Goal: Transaction & Acquisition: Purchase product/service

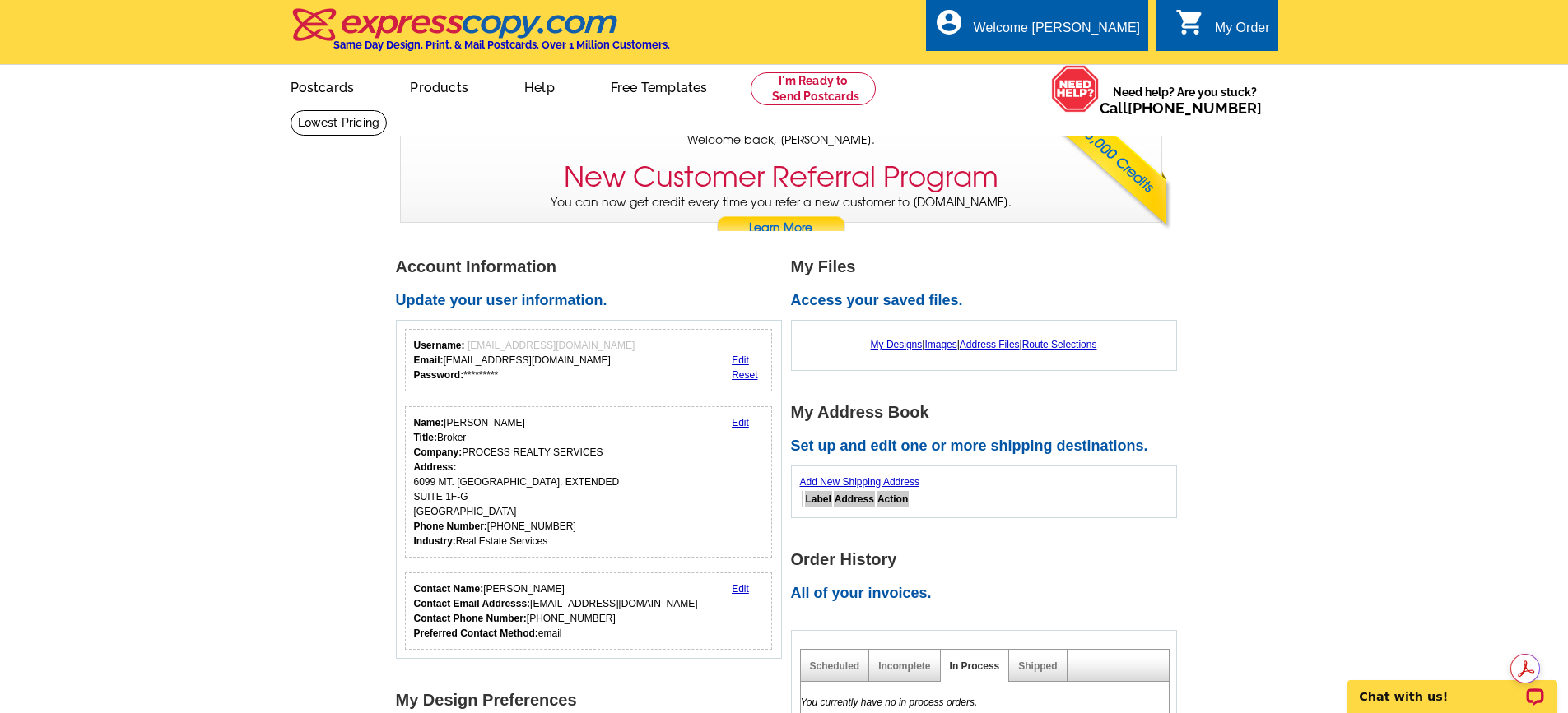
click at [836, 306] on h2 "Access your saved files." at bounding box center [988, 301] width 395 height 18
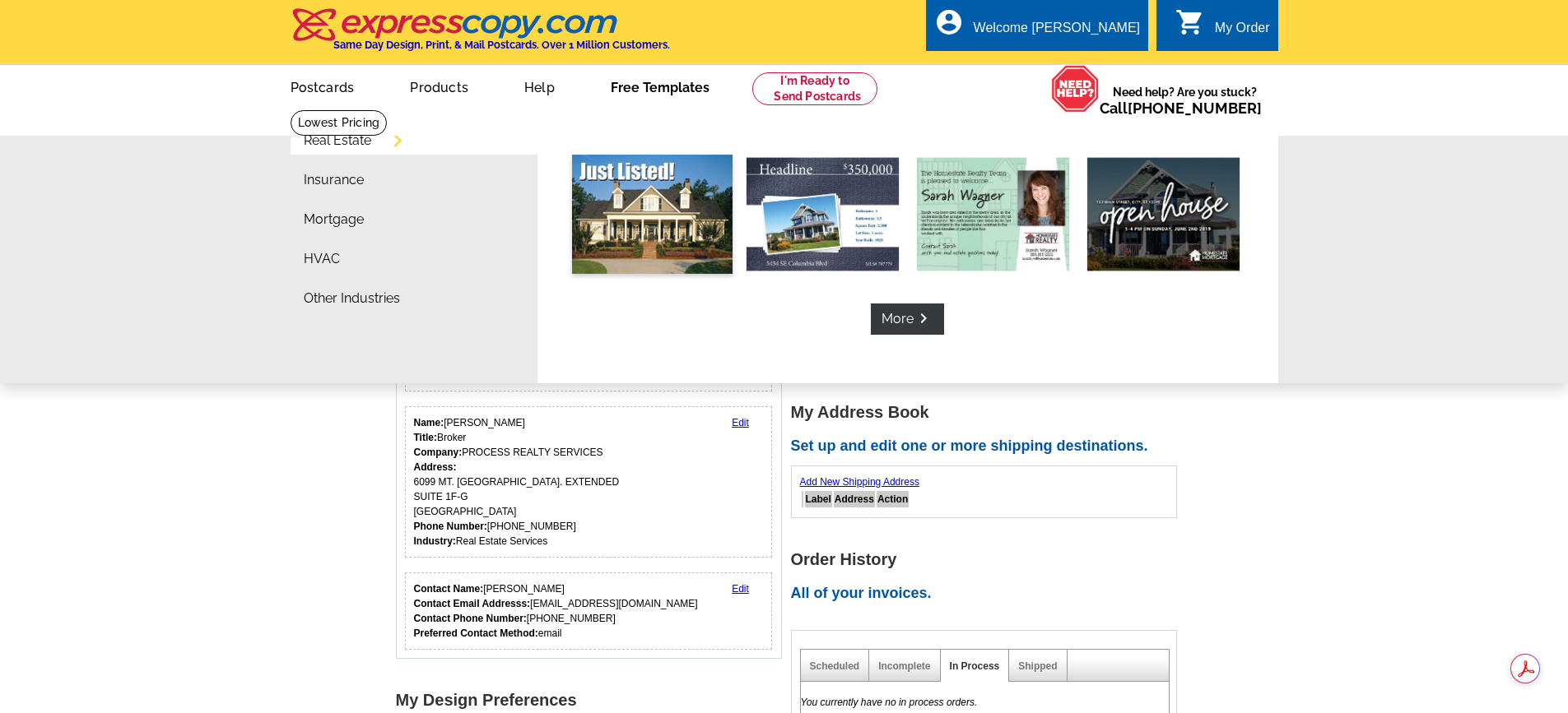
click at [675, 197] on img at bounding box center [652, 214] width 160 height 119
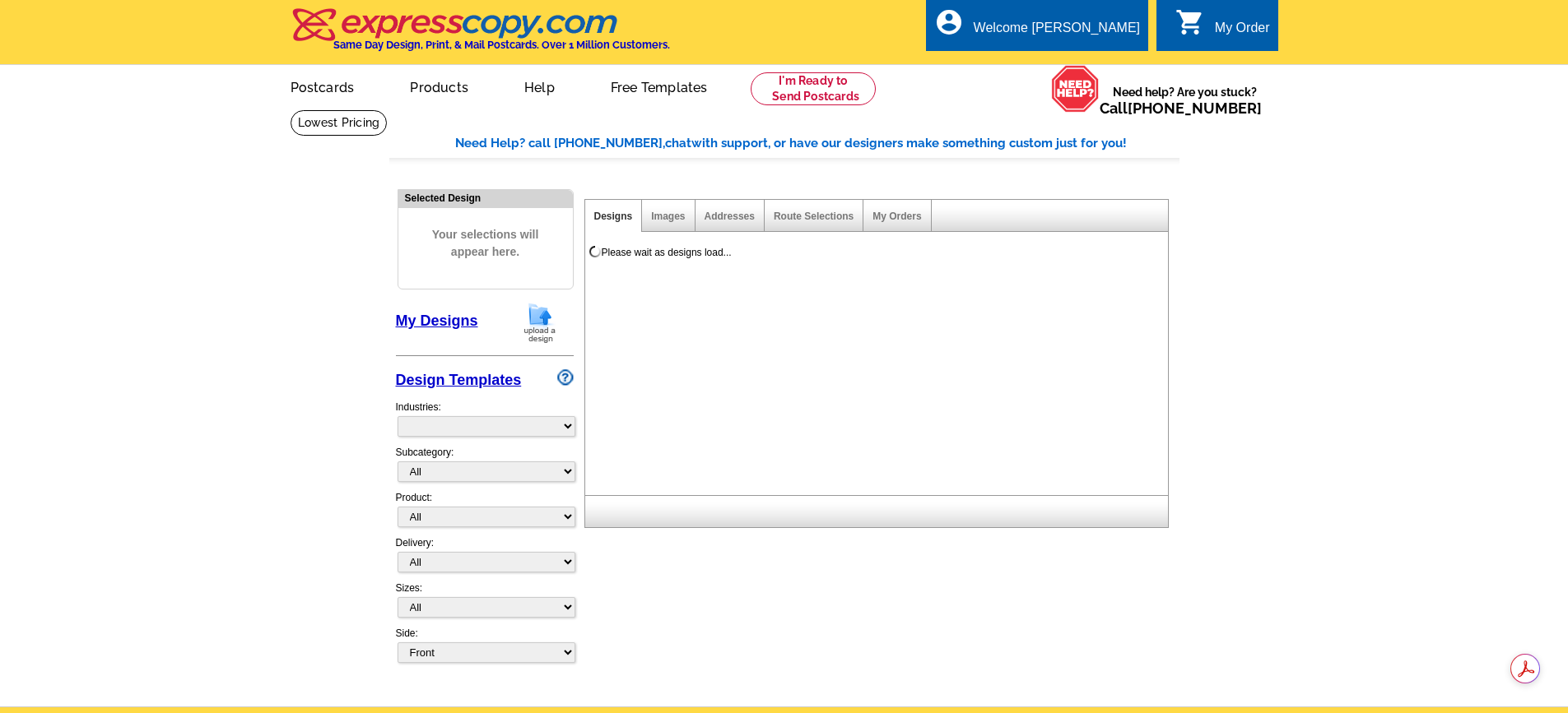
select select "785"
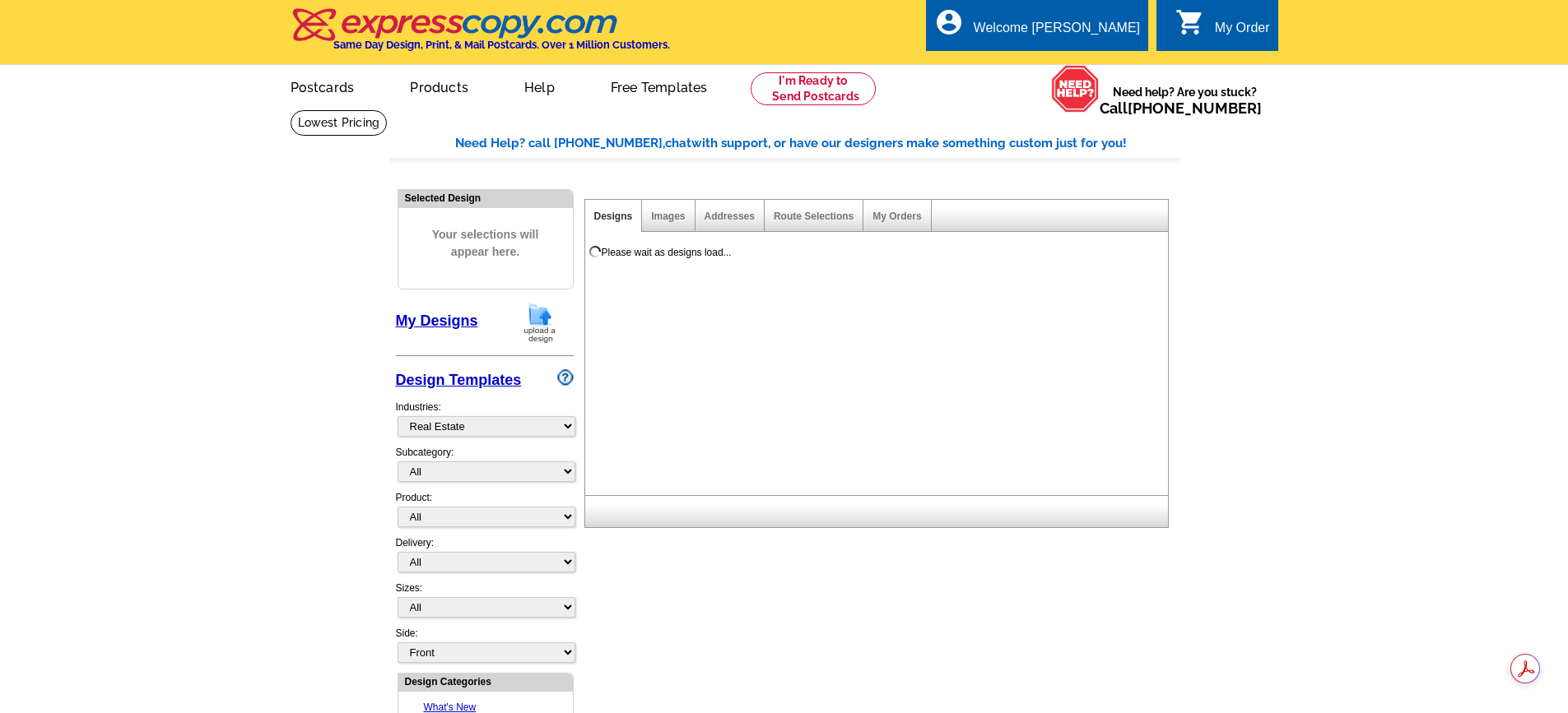
select select "788"
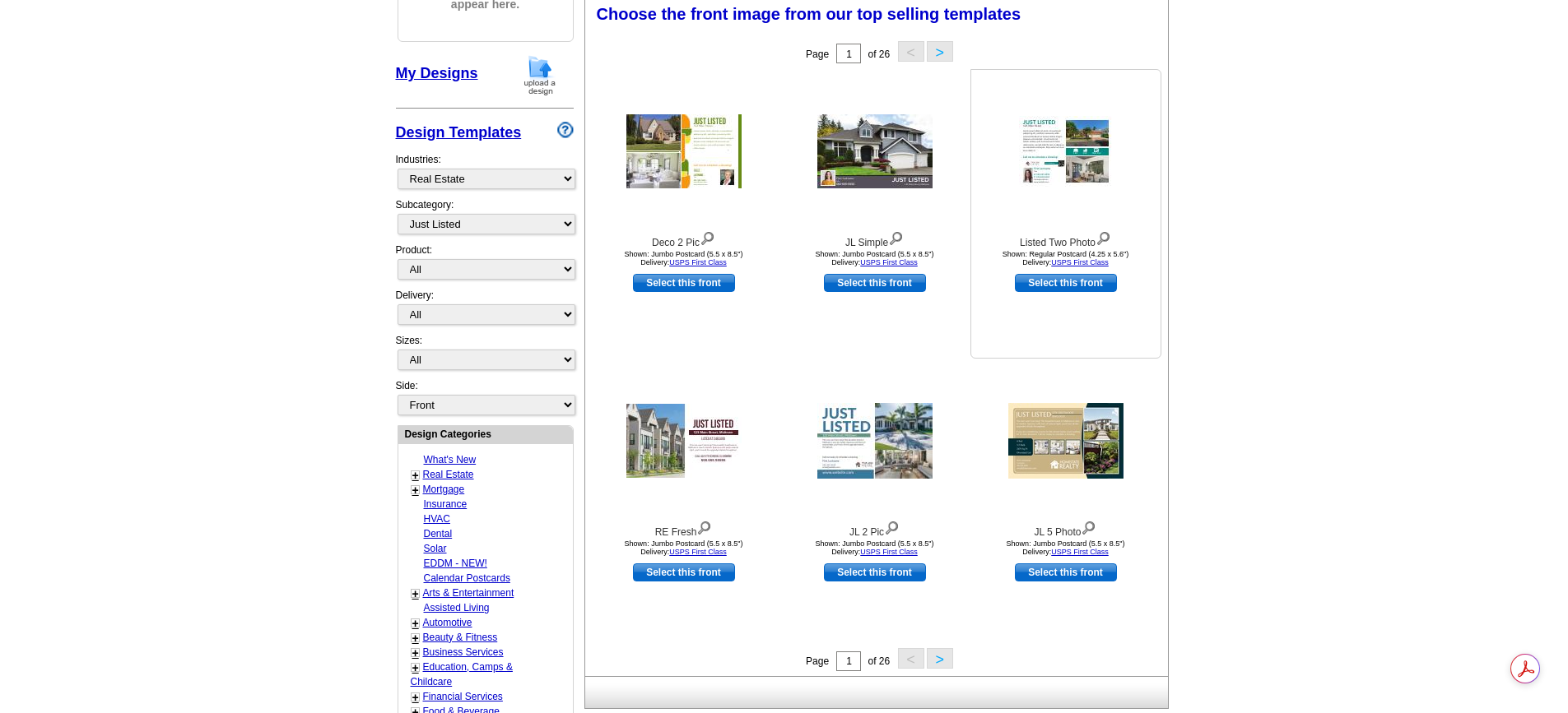
scroll to position [247, 0]
click at [688, 571] on link "Select this front" at bounding box center [684, 573] width 102 height 18
select select "2"
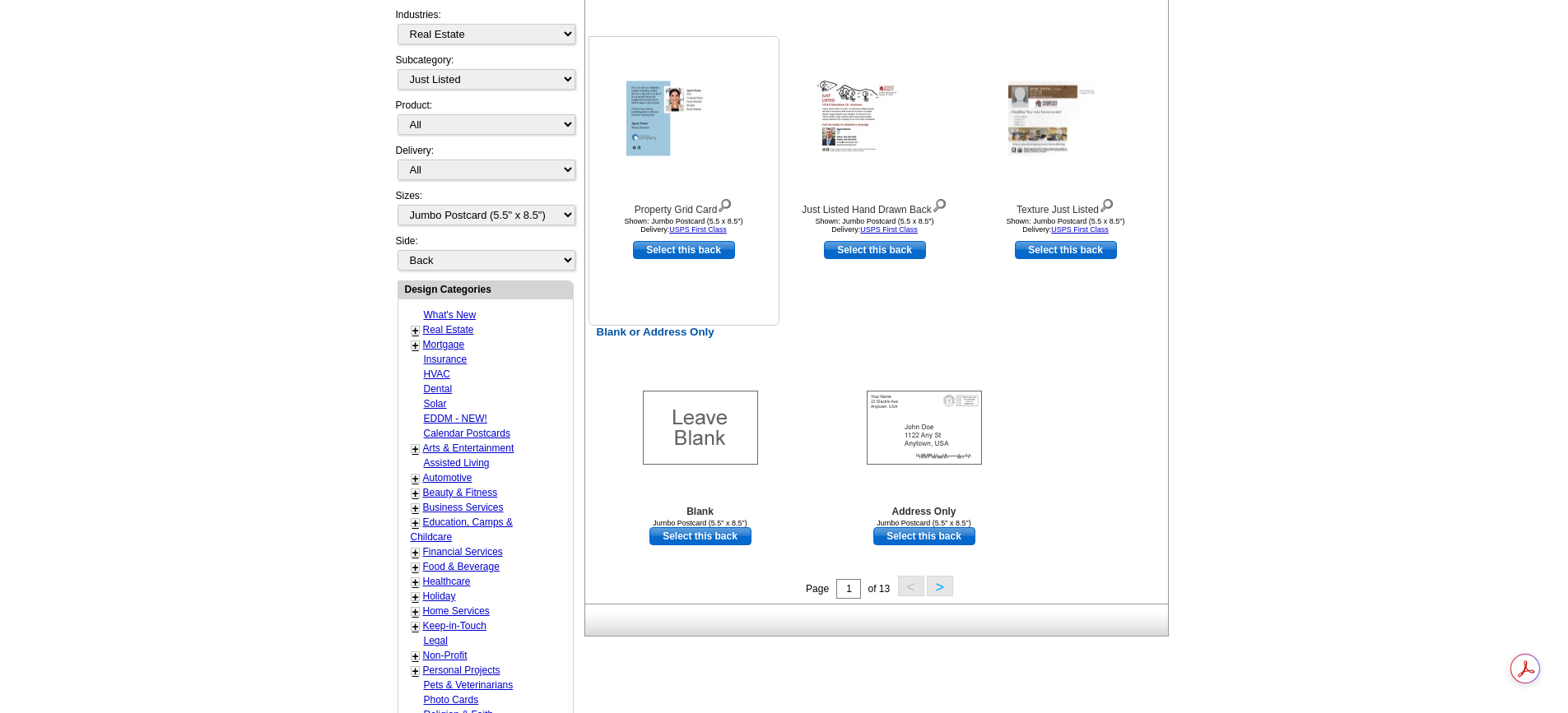
scroll to position [576, 0]
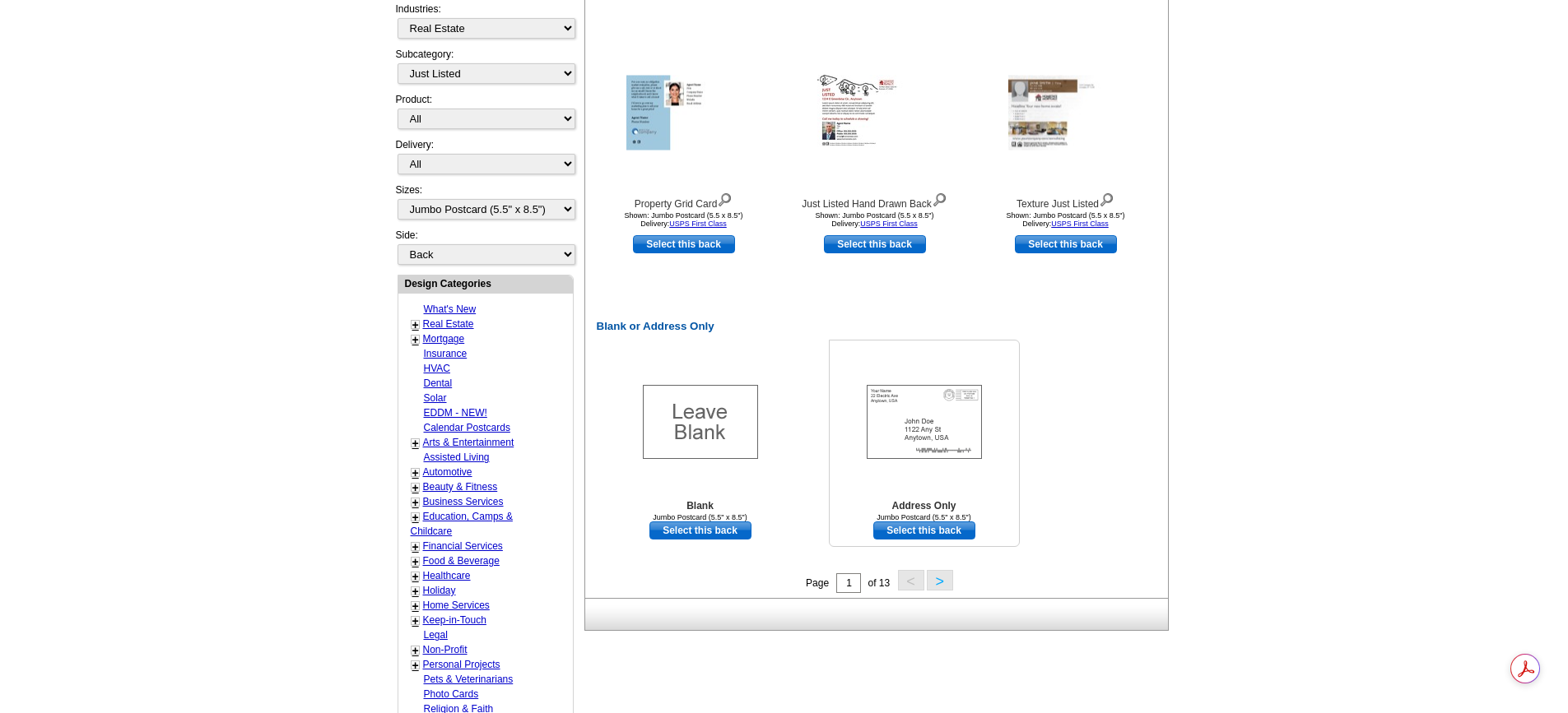
click at [932, 531] on link "Select this back" at bounding box center [925, 531] width 102 height 18
select select "front"
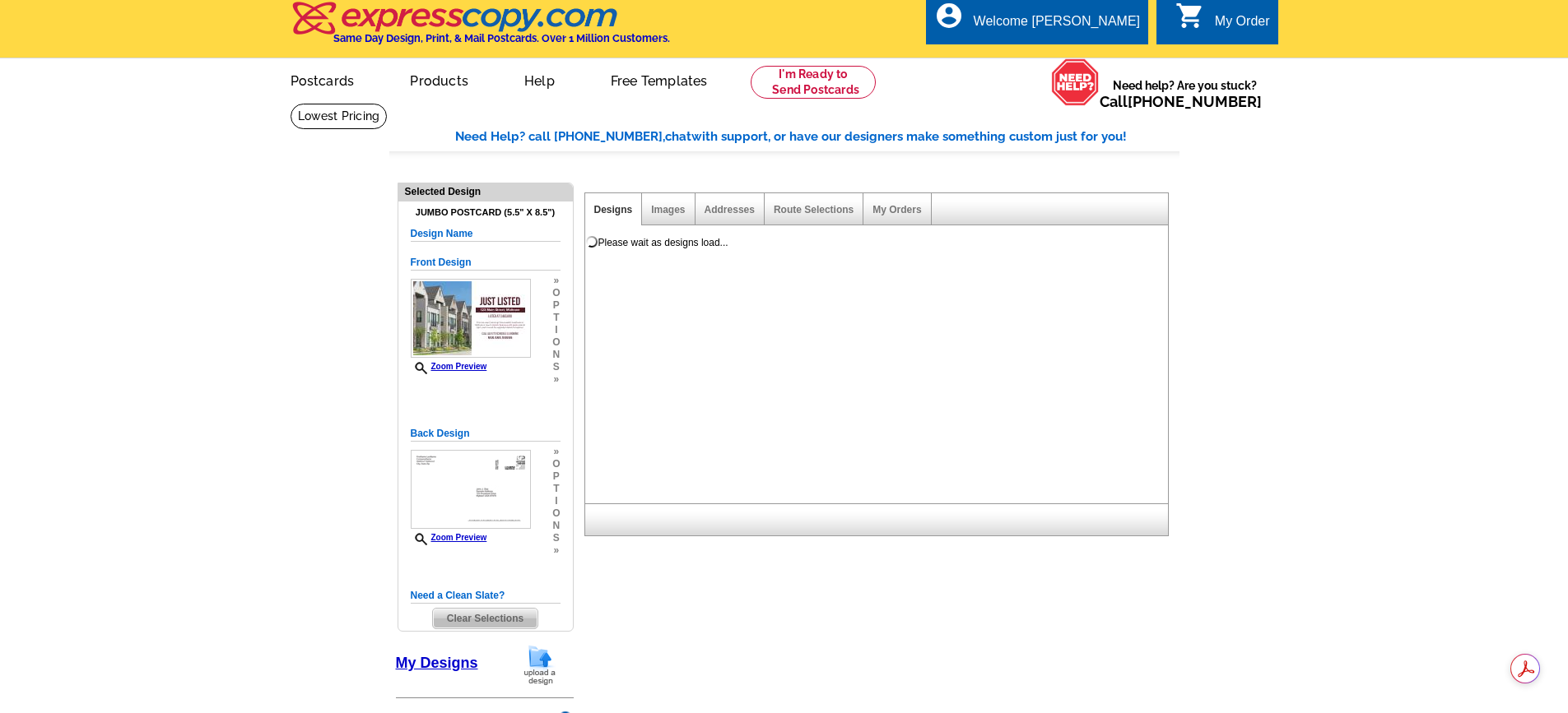
scroll to position [0, 0]
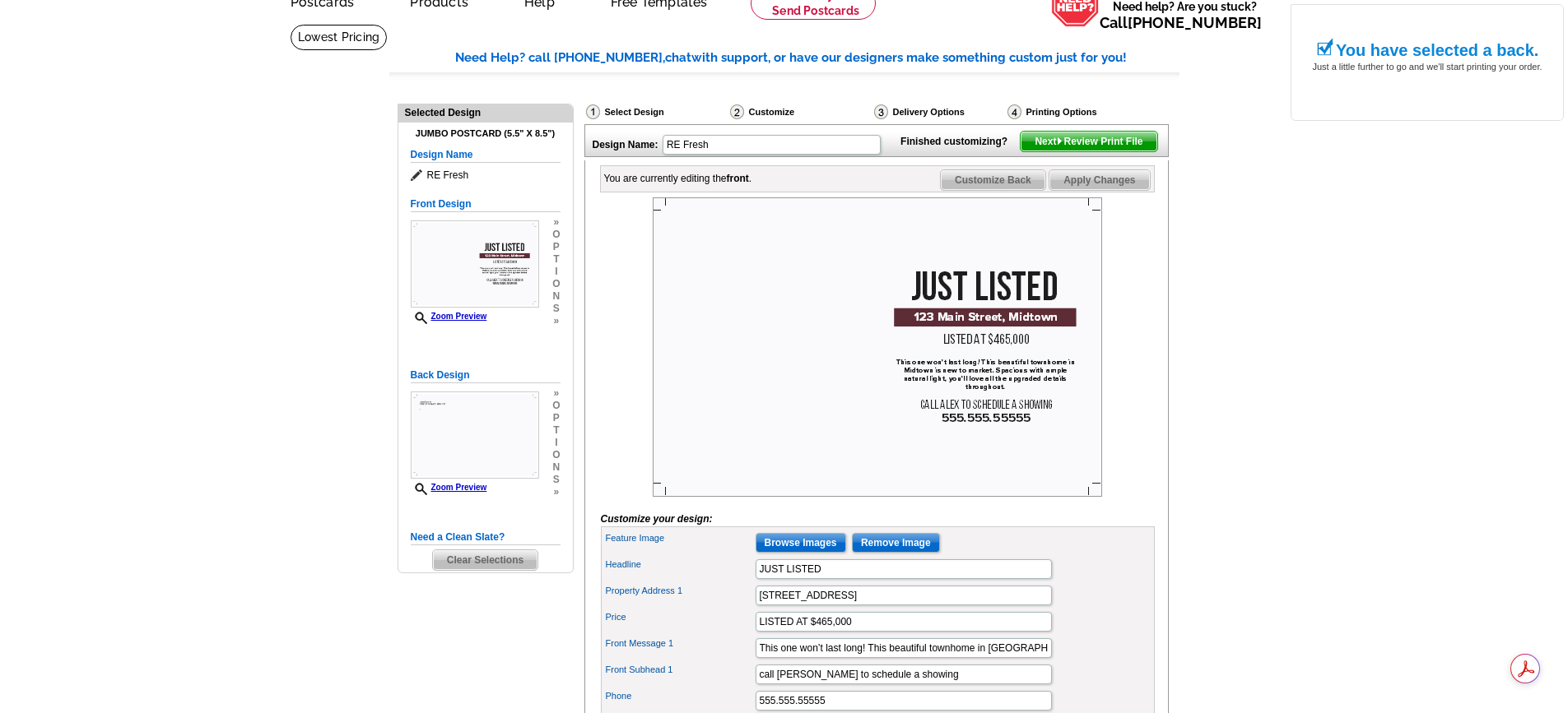
scroll to position [165, 0]
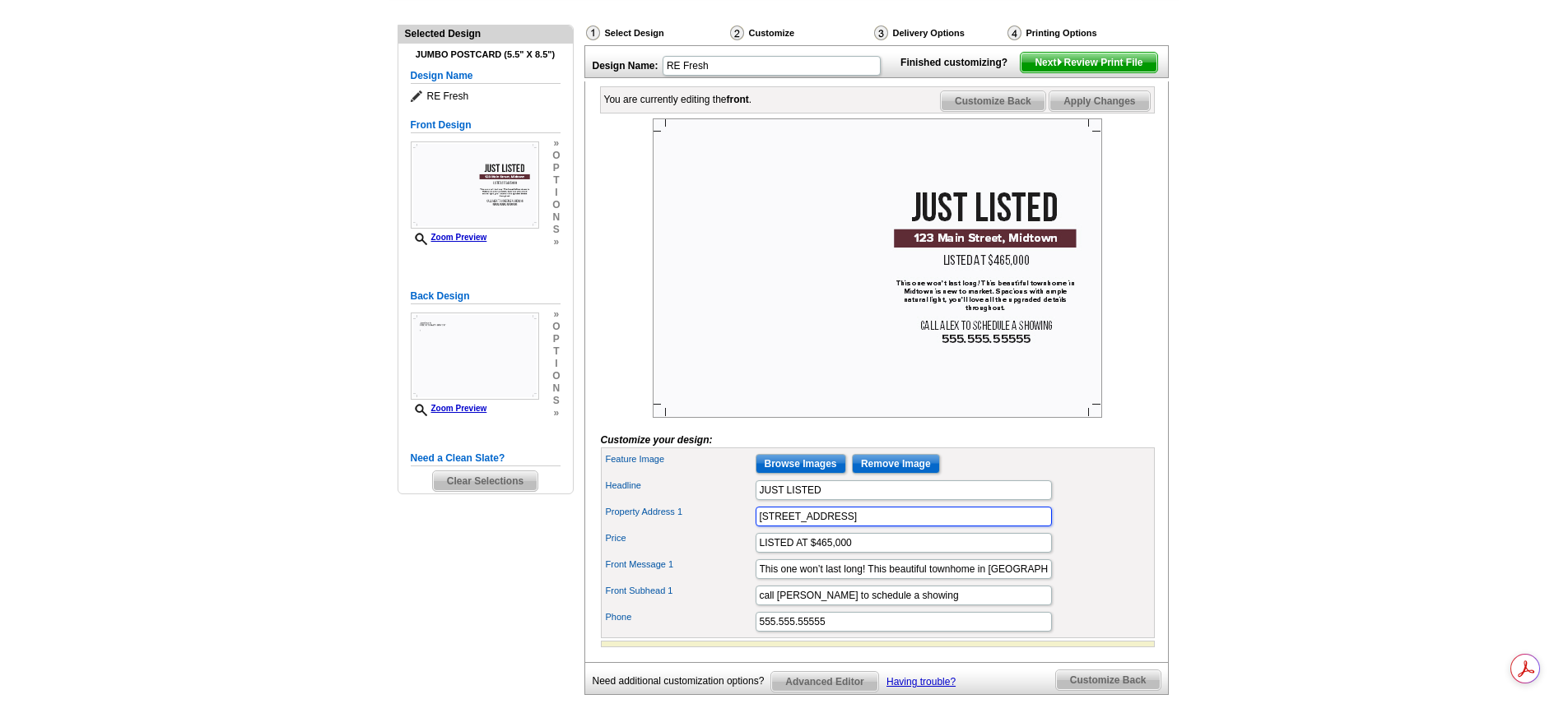
click at [873, 527] on input "123 Main Street, Midtown" at bounding box center [903, 517] width 296 height 20
type input "1"
type input "1185 Connemara Avenue"
click at [815, 553] on input "LISTED AT $465,000" at bounding box center [903, 543] width 296 height 20
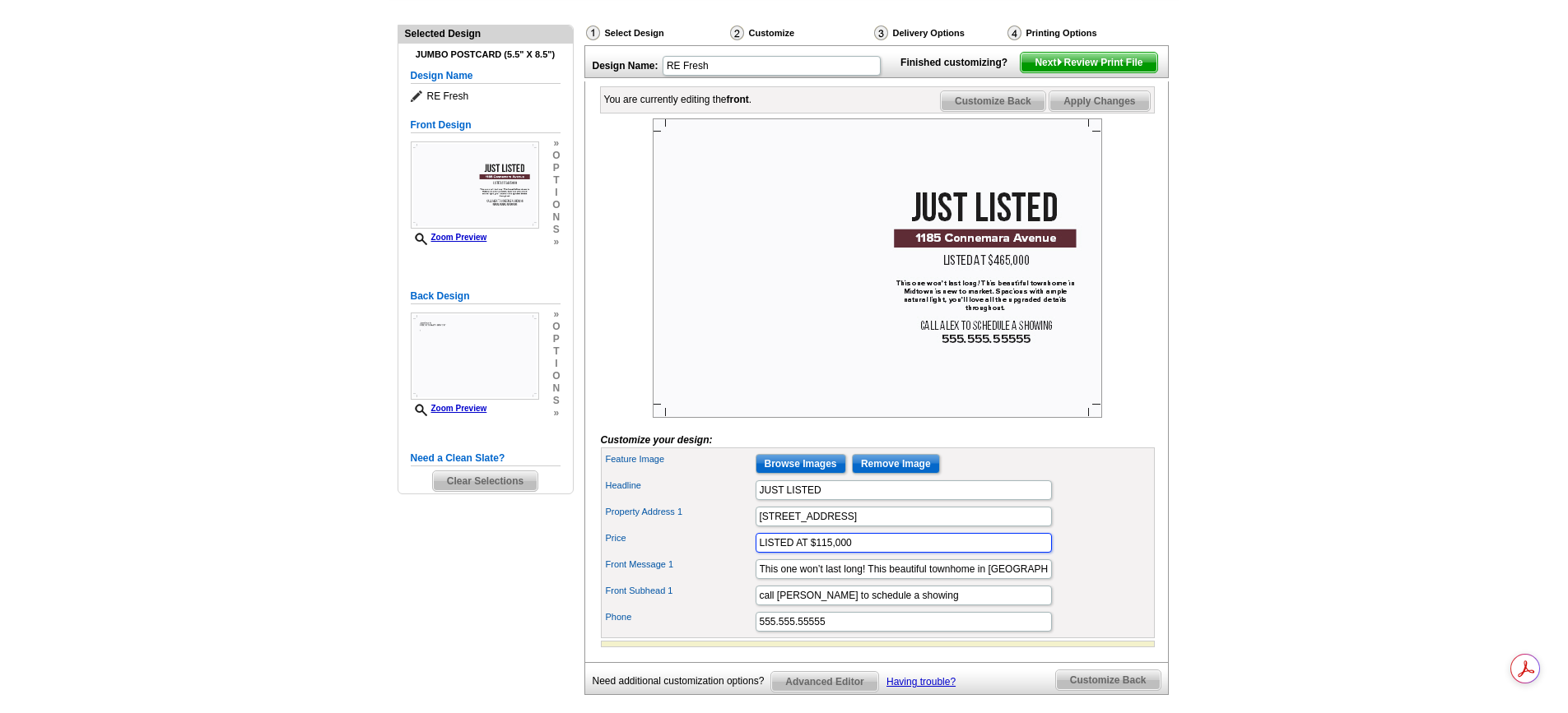
type input "LISTED AT $115,000"
click at [928, 579] on input "This one won’t last long! This beautiful townhome in Midtown is new to market. …" at bounding box center [903, 569] width 296 height 20
click at [955, 579] on input "This one won’t last long! This beautiful 2 story home in Westwood is new to mar…" at bounding box center [903, 569] width 296 height 20
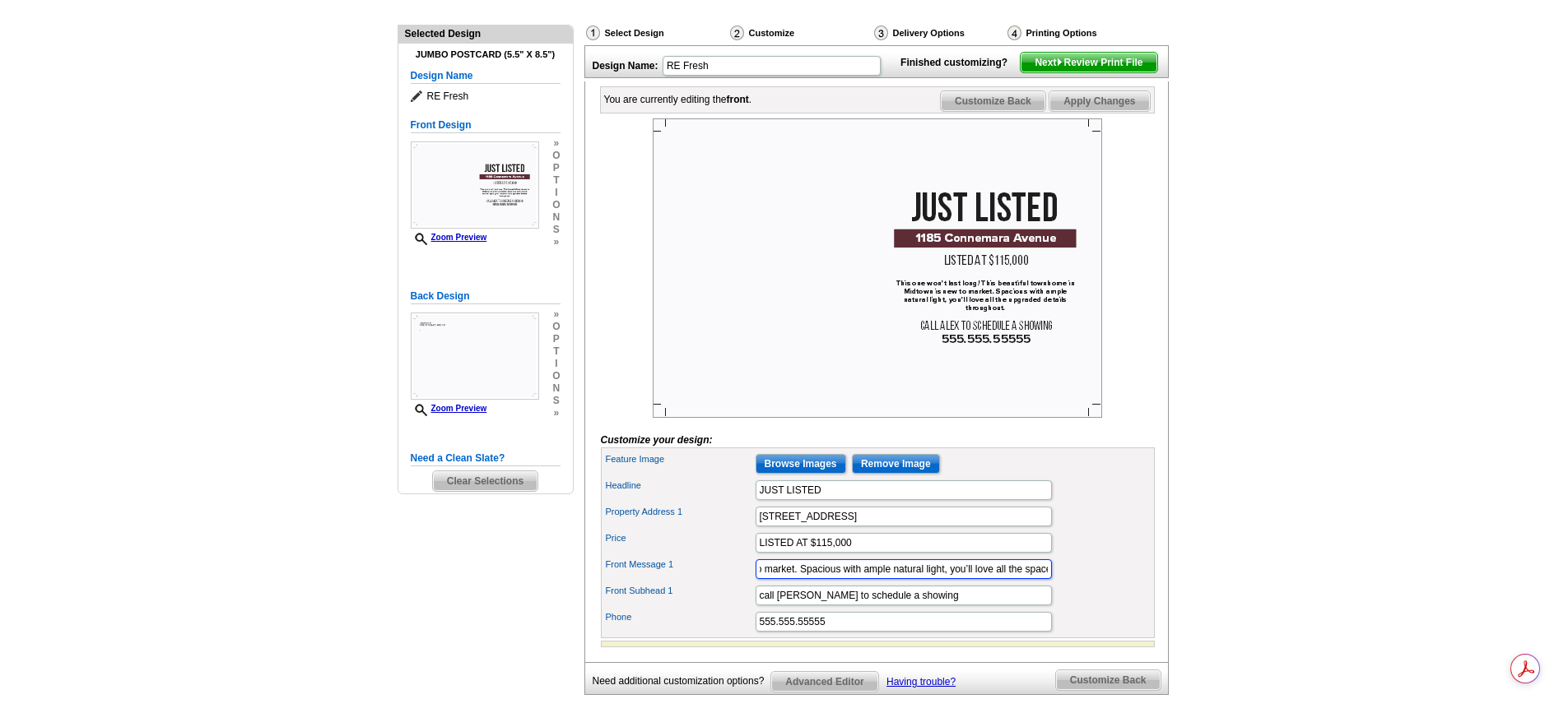
type input "This one won’t last long! This beautiful 2 story home in Westwood is new to mar…"
click at [757, 606] on input "call ALEX to schedule a showing" at bounding box center [903, 596] width 296 height 20
type input "J"
type input "CALL JUAN TO SCHEDULE A SHOWING"
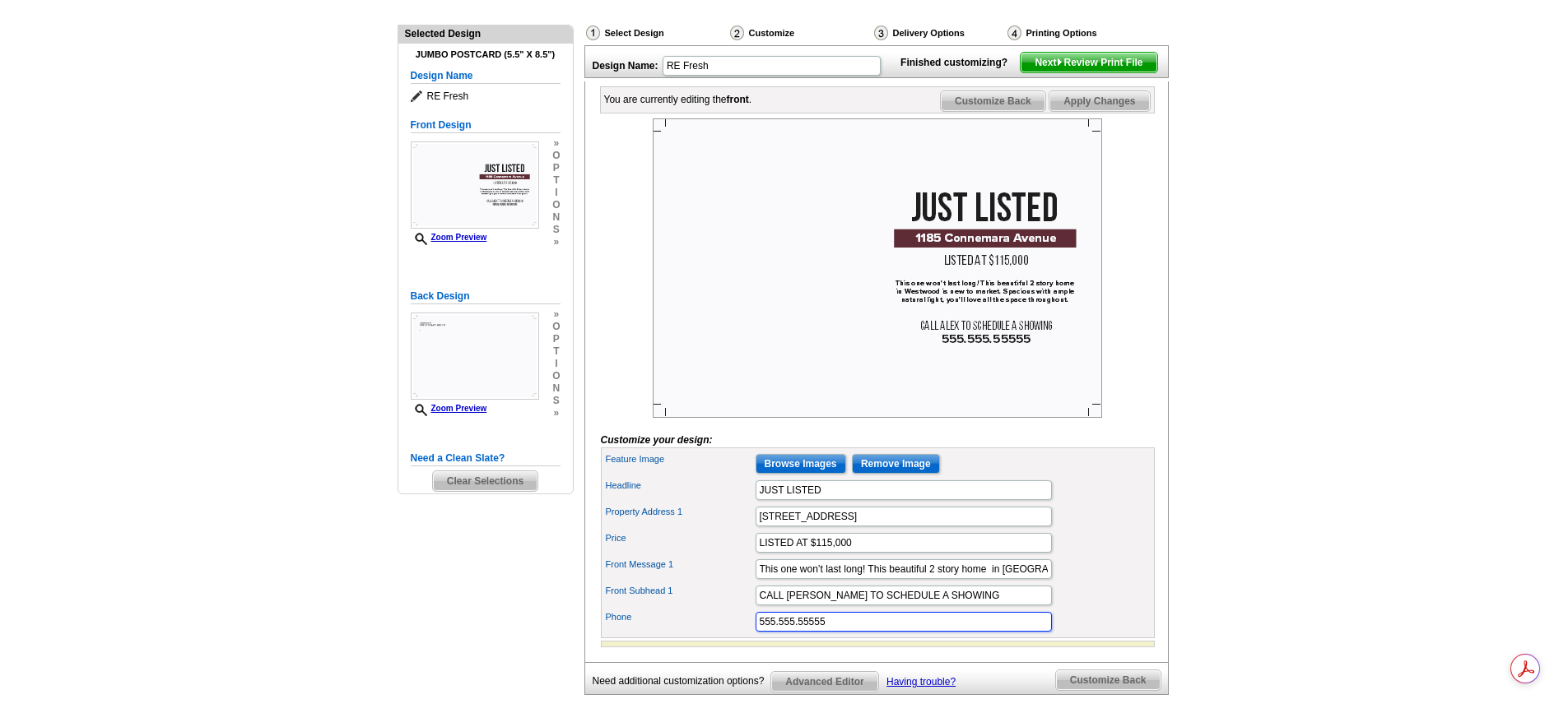
click at [847, 632] on input "555.555.55555" at bounding box center [903, 622] width 296 height 20
type input "5"
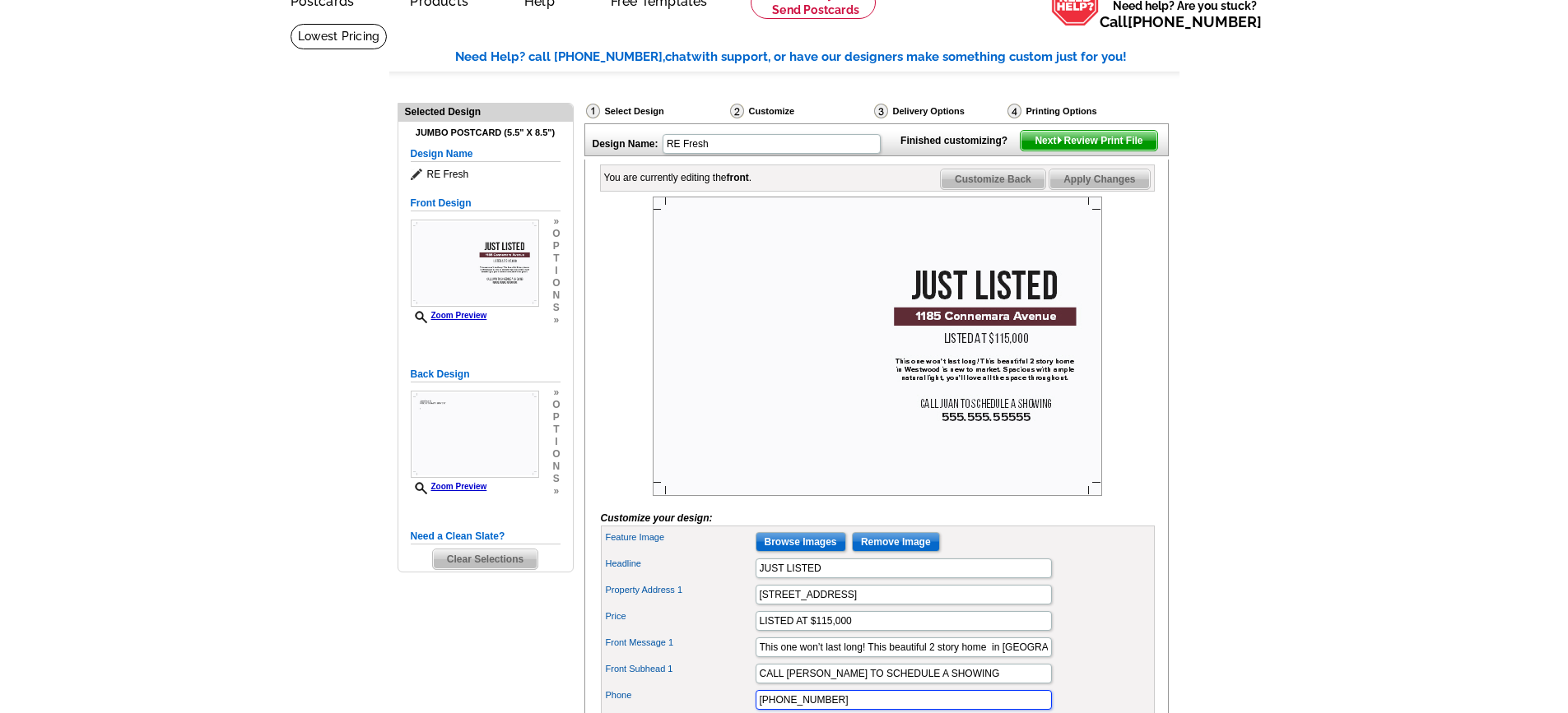
scroll to position [82, 0]
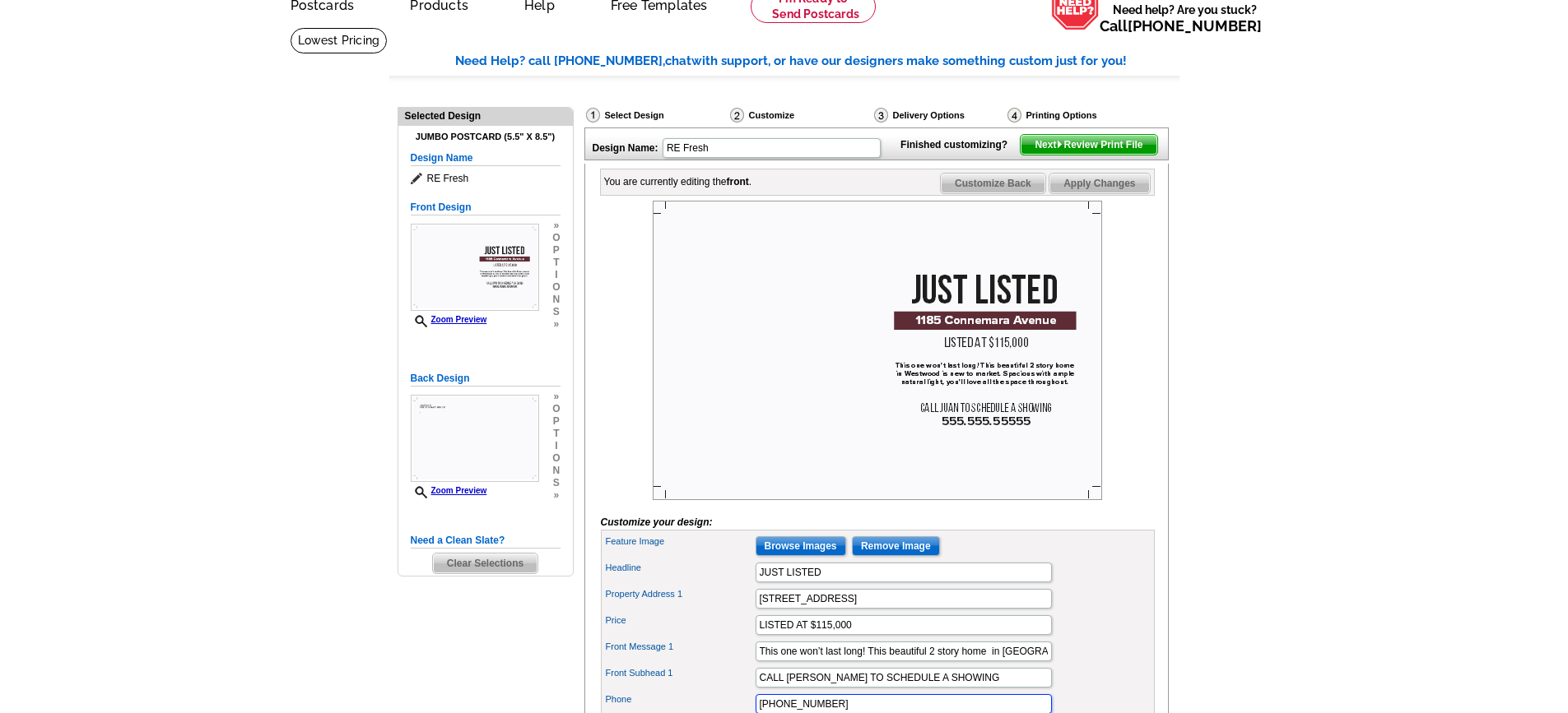
type input "901-729-6645"
click at [1133, 155] on span "Next Review Print File" at bounding box center [1088, 145] width 136 height 20
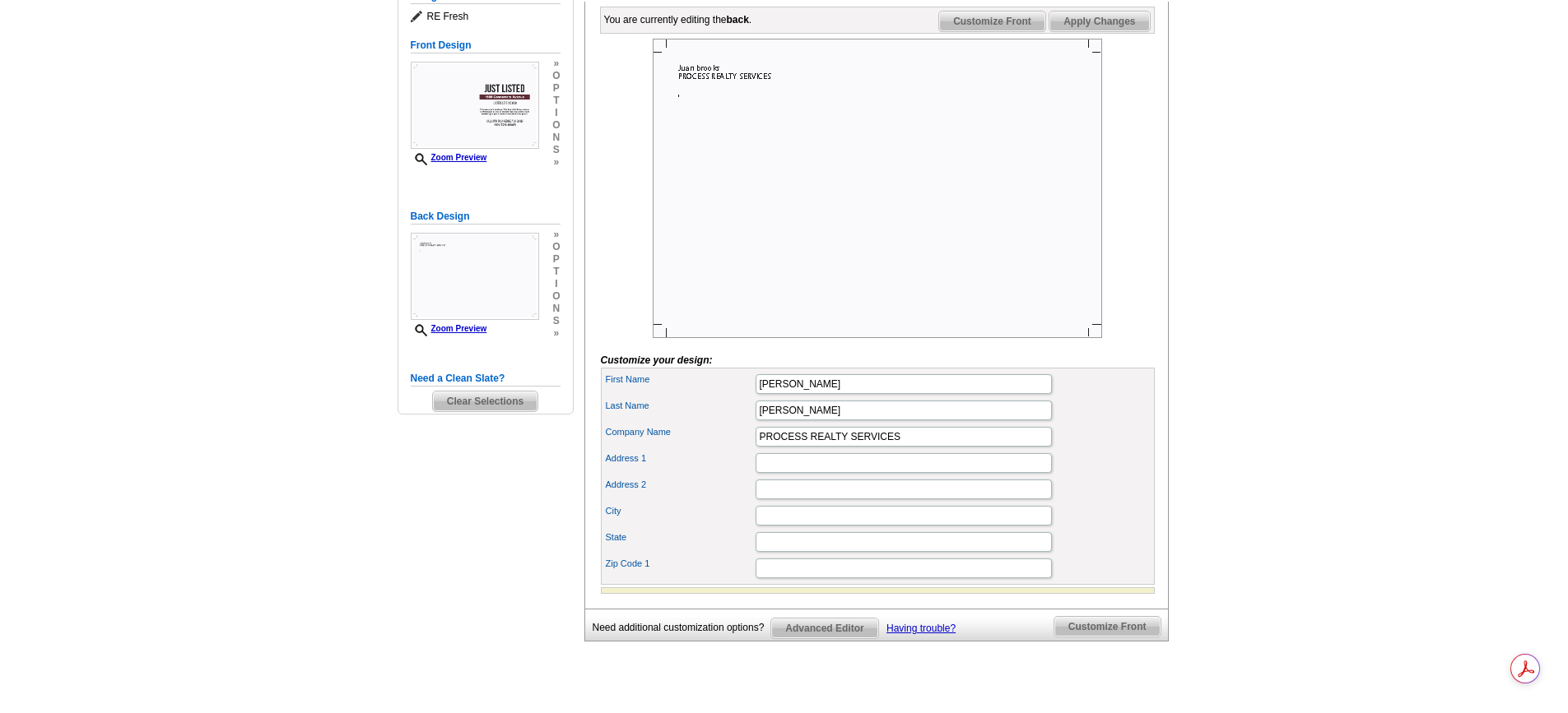
scroll to position [247, 0]
click at [783, 471] on input "Address 1" at bounding box center [903, 461] width 296 height 20
type input "6099 Mt. Moriah R D> EXT."
click at [783, 497] on input "Address 2" at bounding box center [903, 487] width 296 height 20
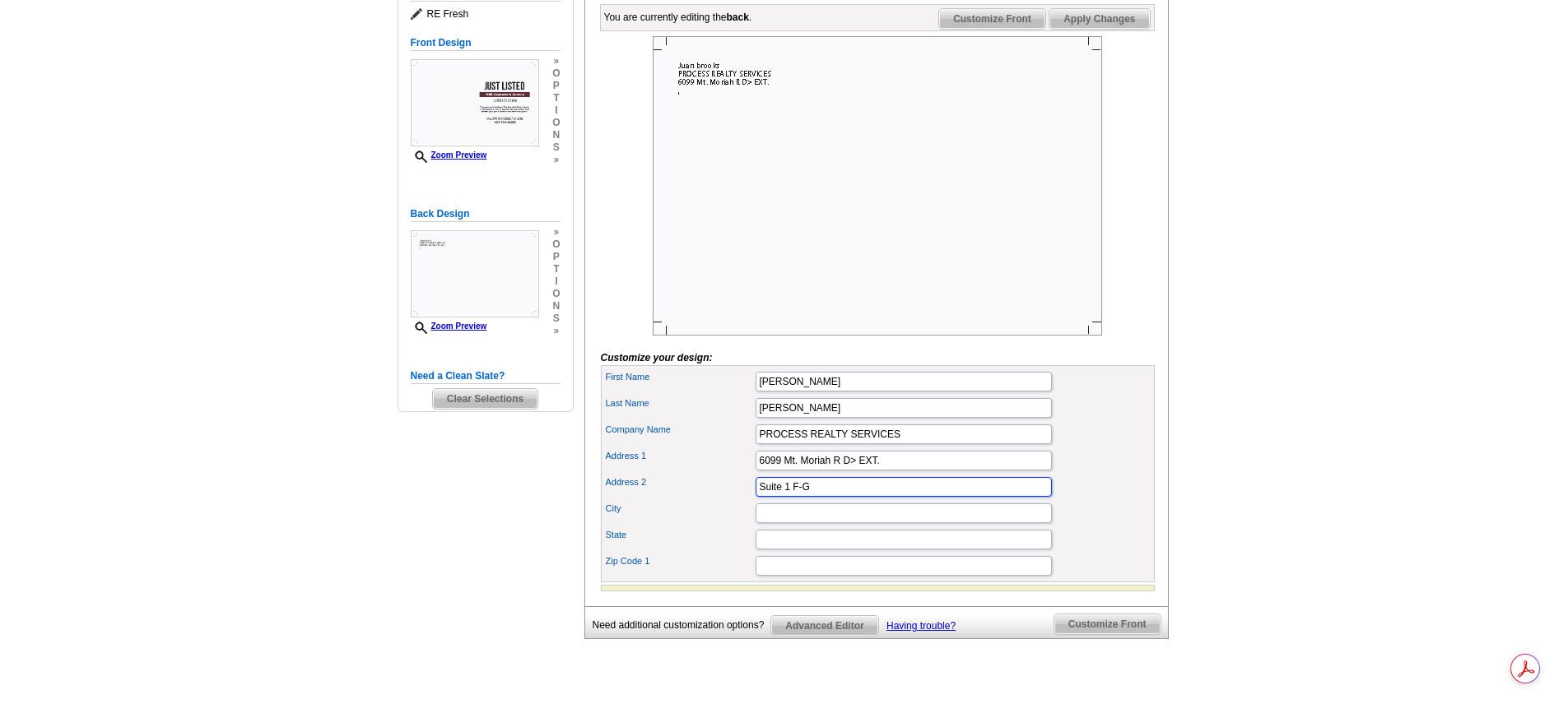
type input "Suite 1 F-G"
click at [781, 523] on input "City" at bounding box center [903, 514] width 296 height 20
type input "MEMPHIS"
click at [800, 549] on input "State" at bounding box center [903, 539] width 296 height 20
type input "TN"
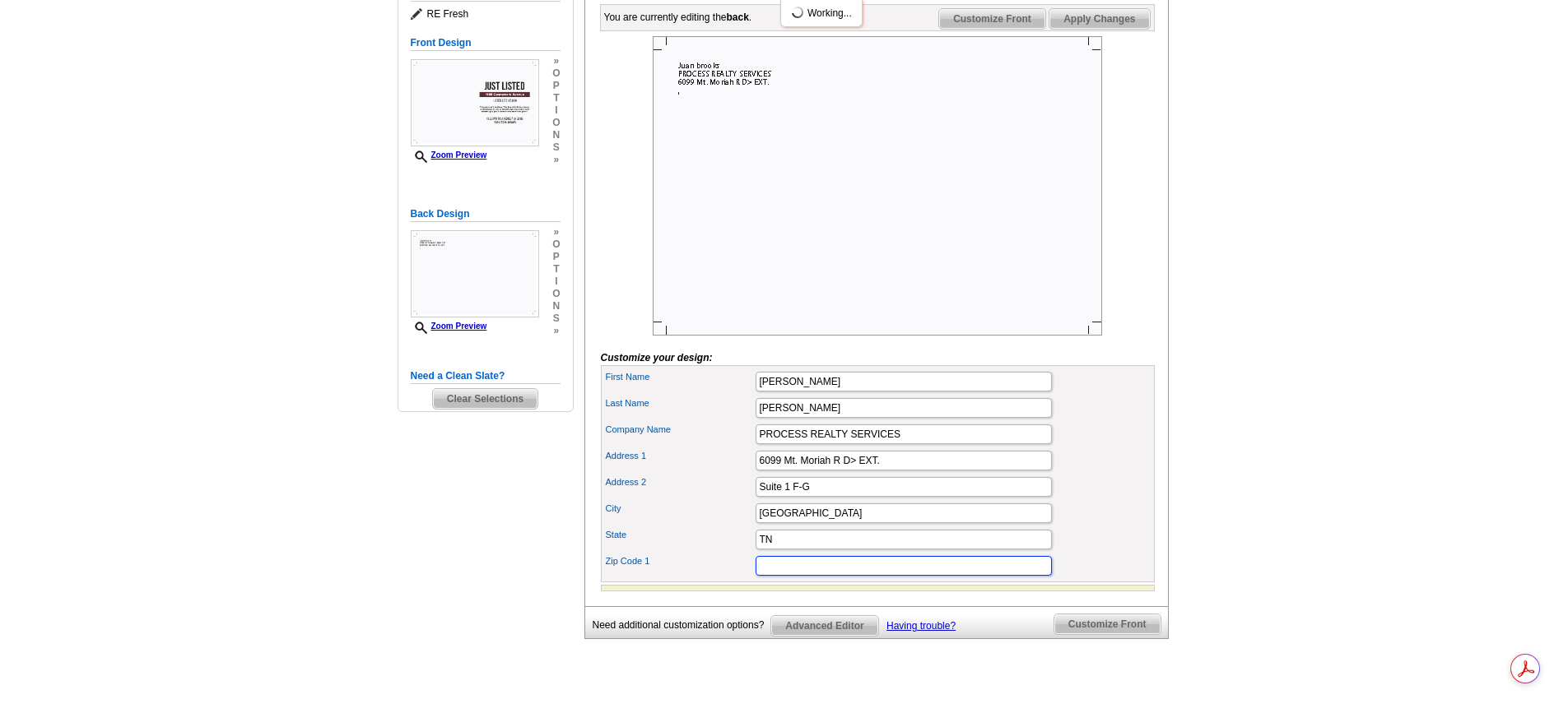
click at [784, 576] on input "Zip Code 1" at bounding box center [903, 566] width 296 height 20
type input "38115"
click at [1107, 500] on div "Address 2 Suite 1 F-G" at bounding box center [878, 487] width 548 height 26
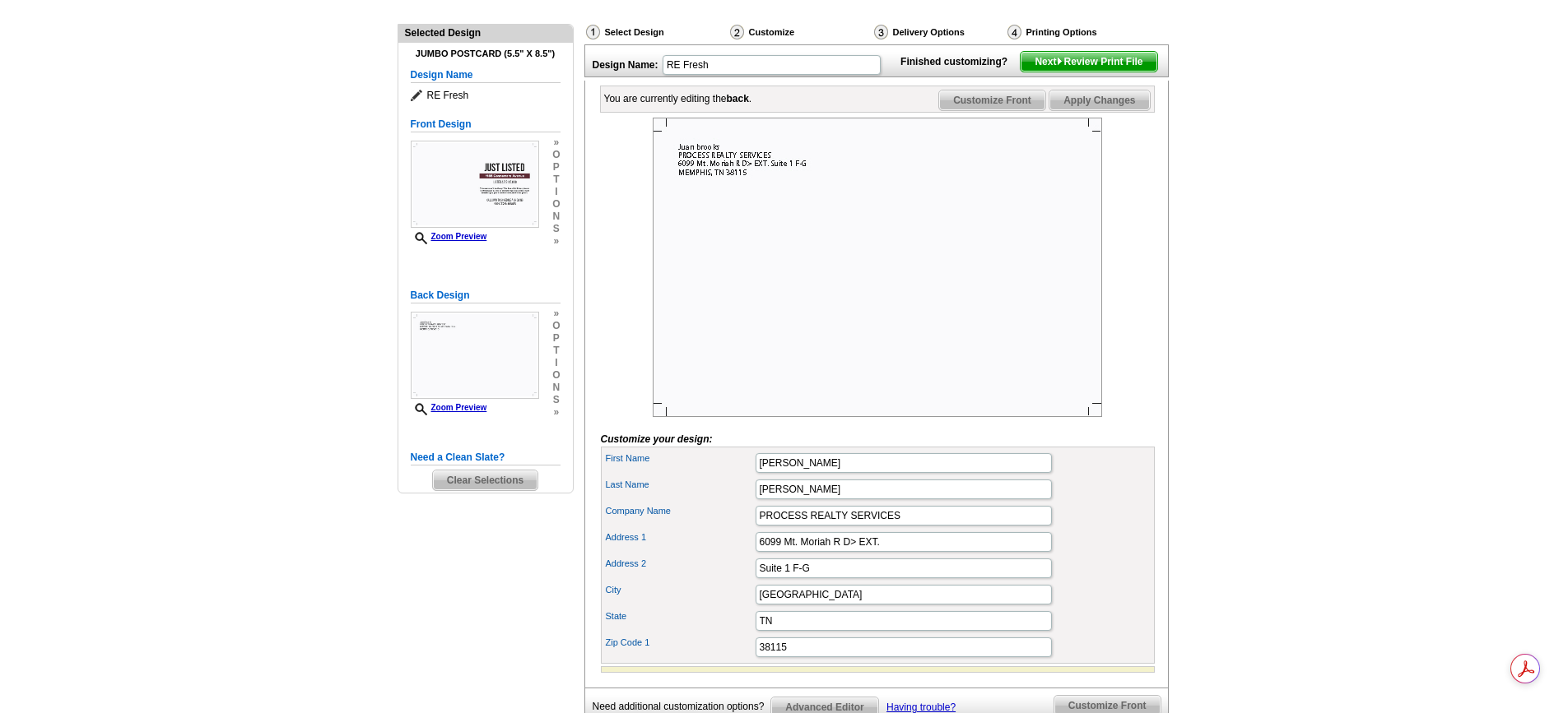
scroll to position [0, 0]
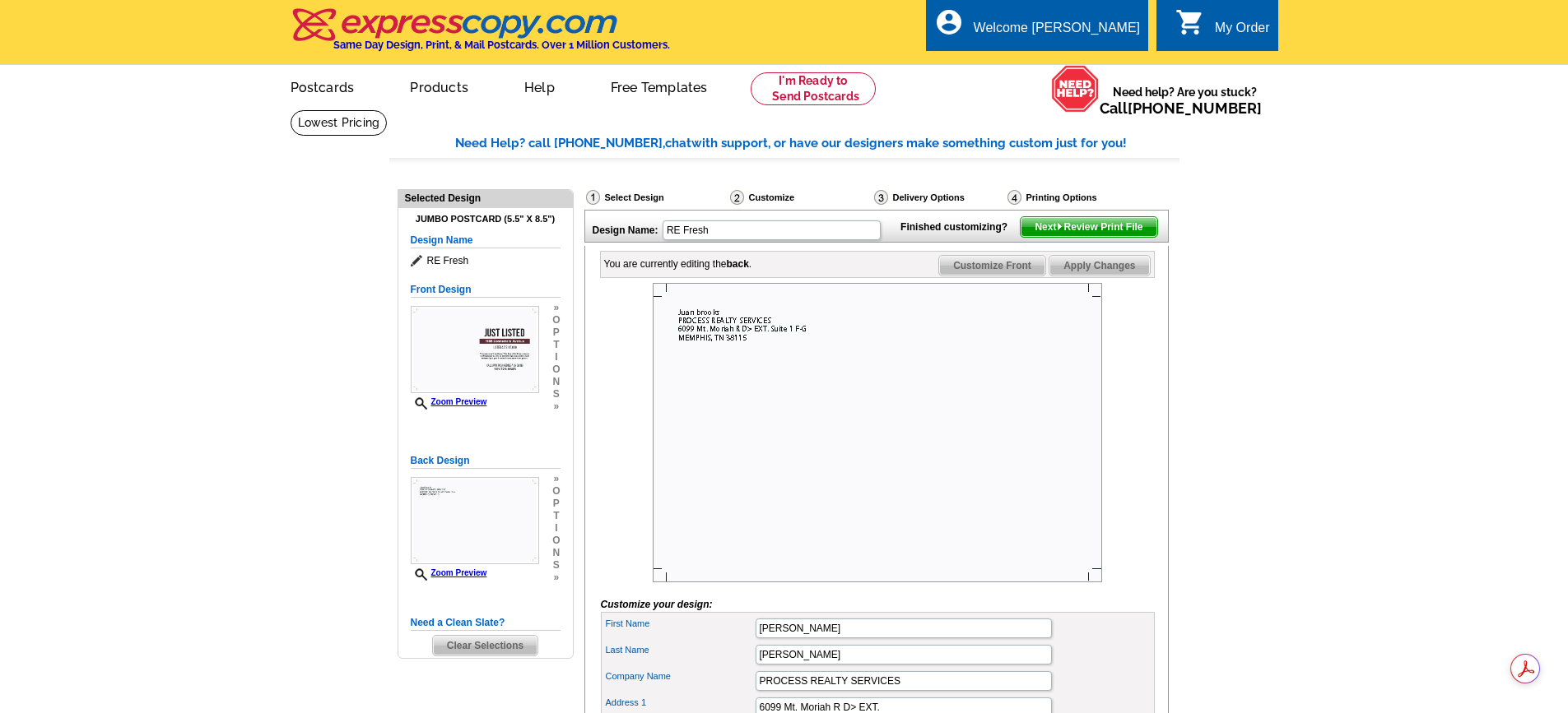
click at [1105, 237] on span "Next Review Print File" at bounding box center [1088, 227] width 136 height 20
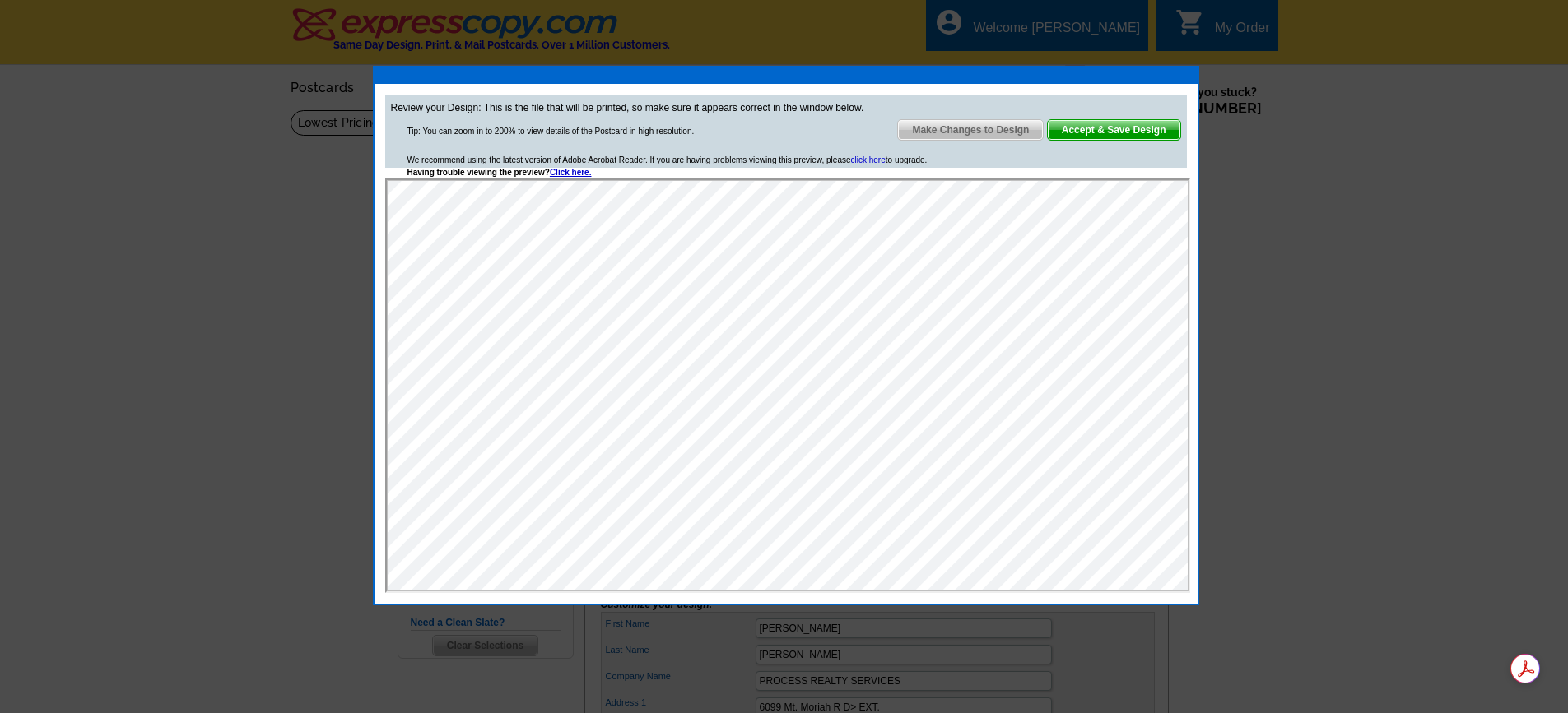
click at [998, 132] on span "Make Changes to Design" at bounding box center [970, 130] width 145 height 20
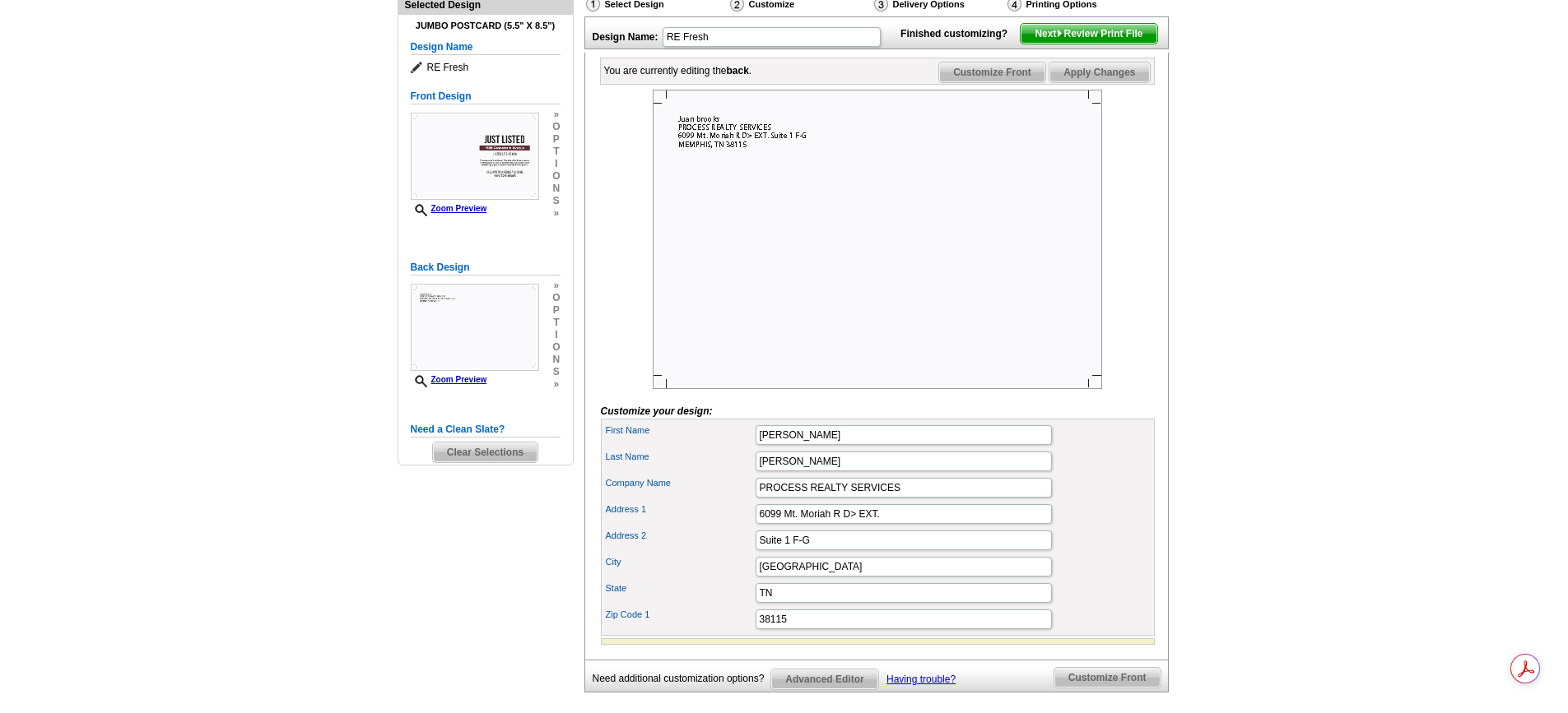
scroll to position [165, 0]
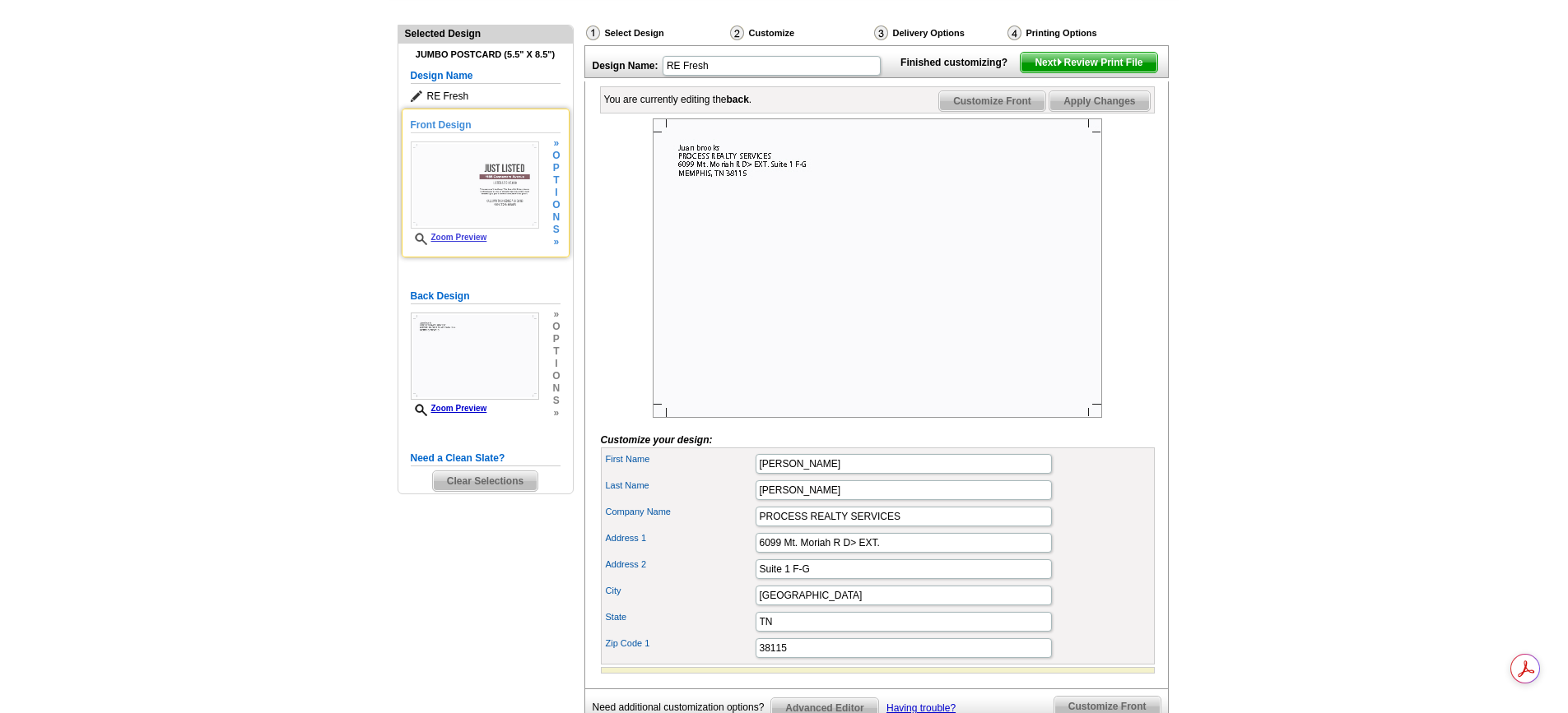
click at [499, 191] on img at bounding box center [474, 184] width 128 height 87
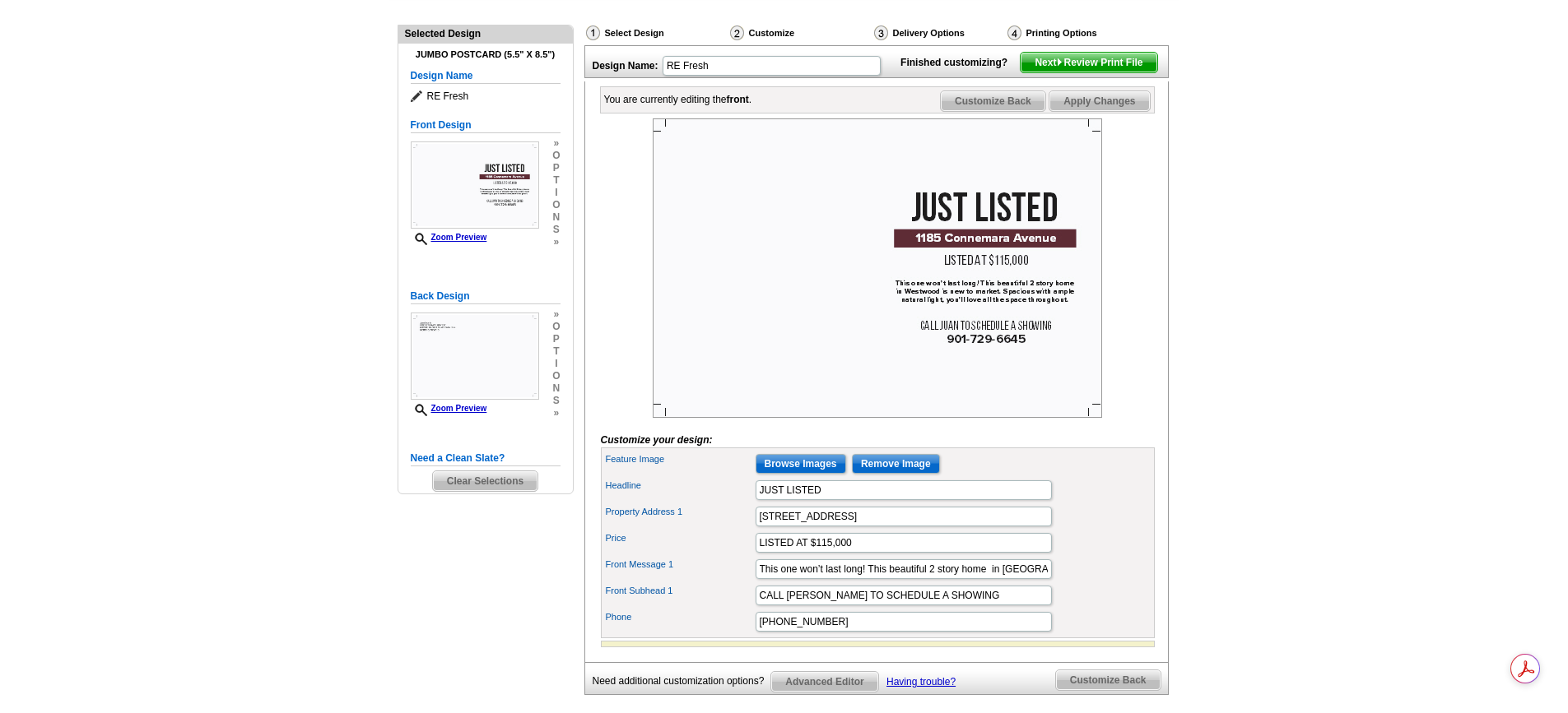
click at [719, 259] on img at bounding box center [877, 267] width 449 height 300
click at [726, 276] on img at bounding box center [877, 267] width 449 height 300
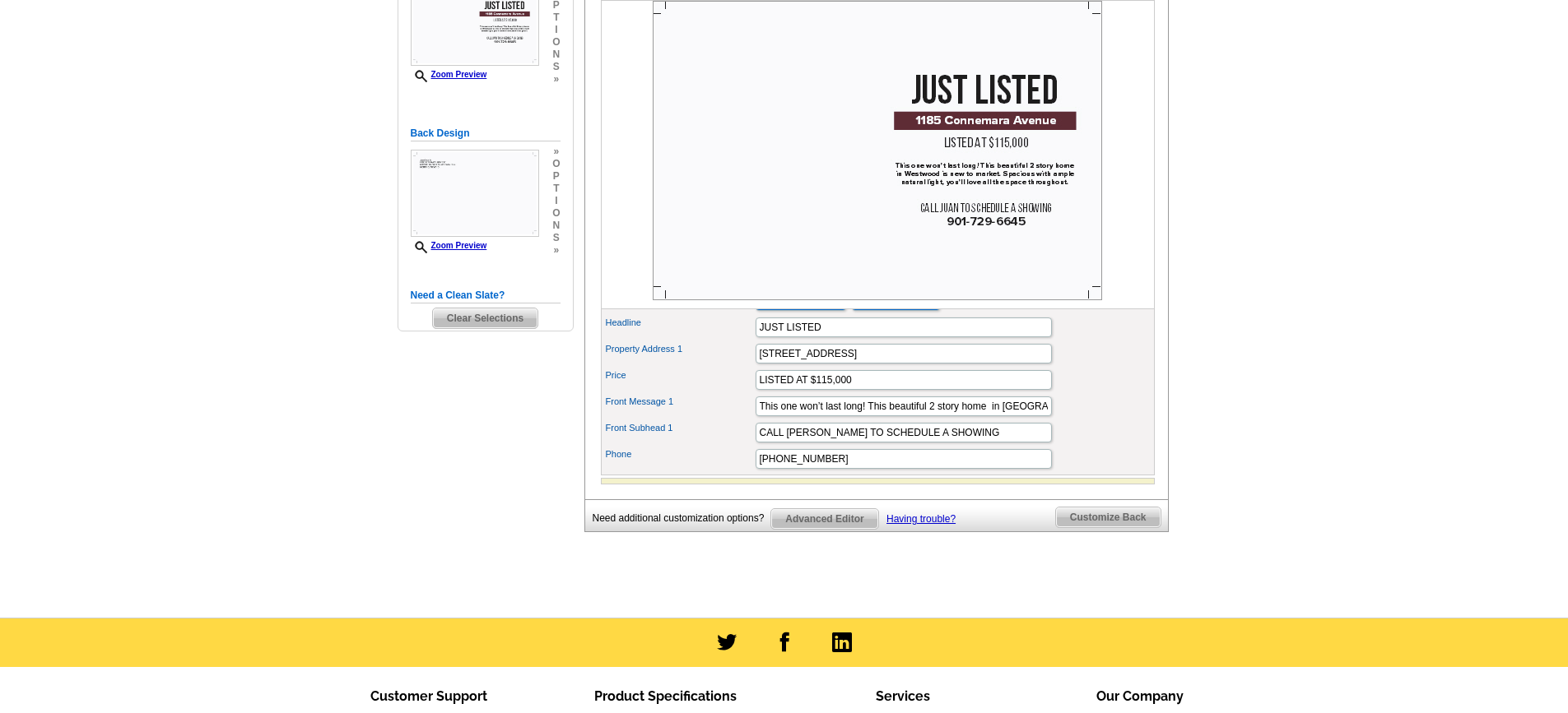
scroll to position [329, 0]
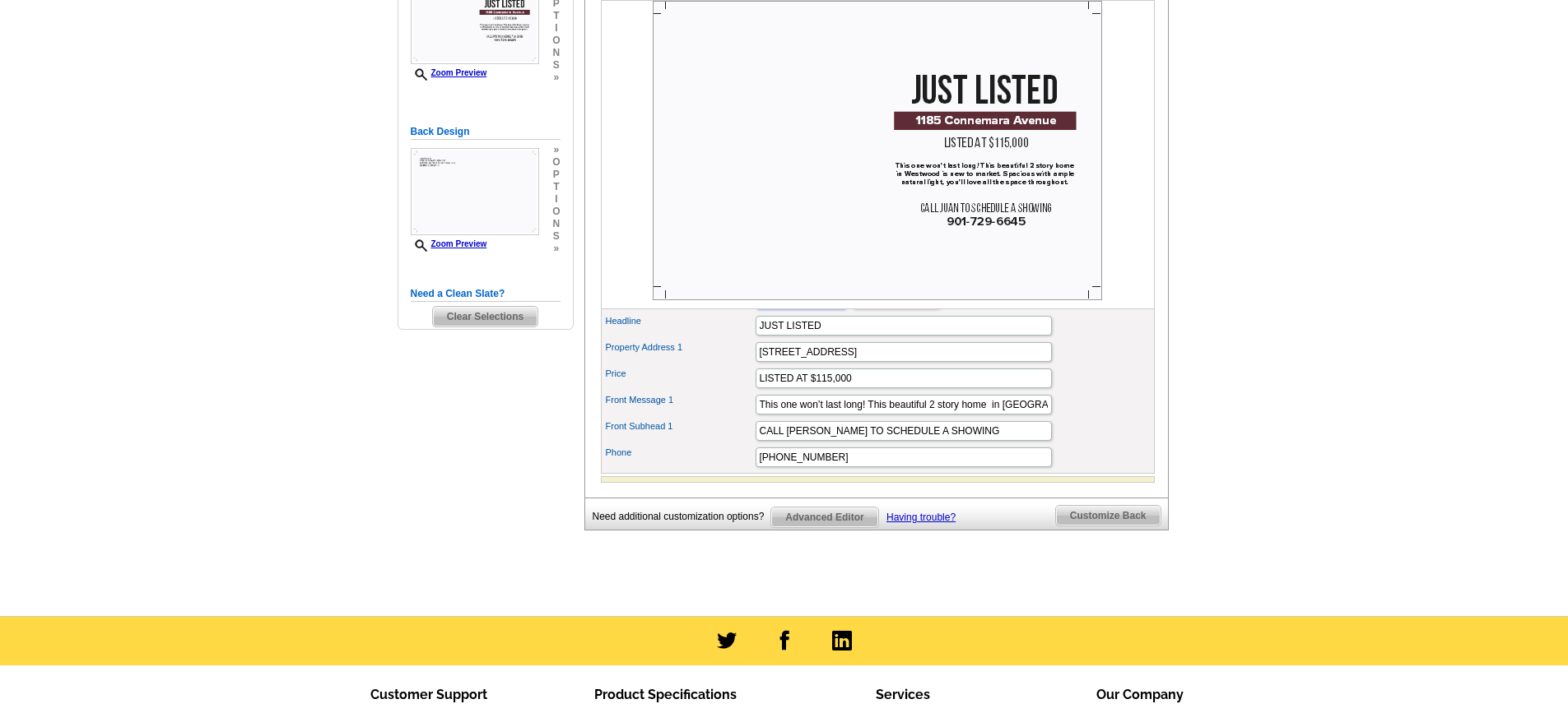
click at [807, 310] on input "Browse Images" at bounding box center [800, 300] width 90 height 20
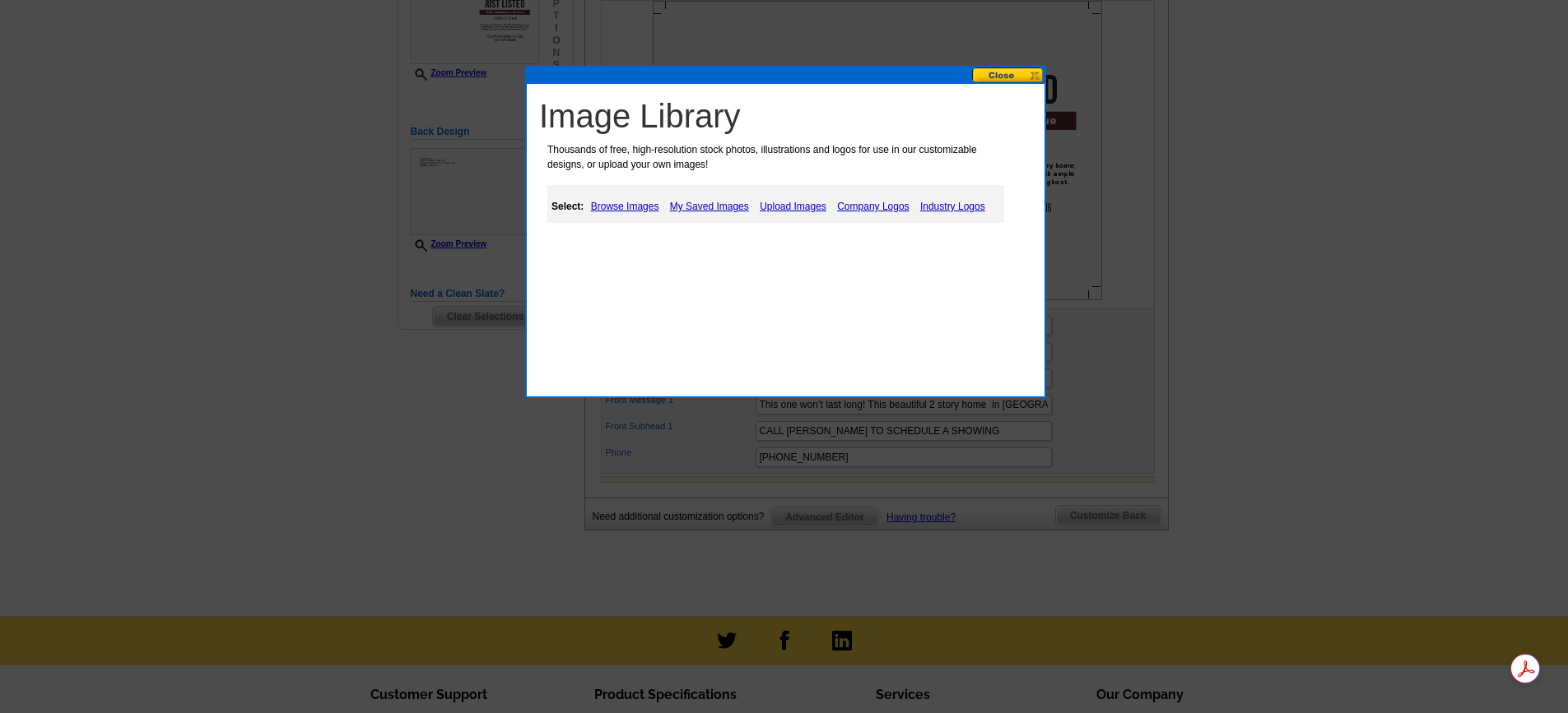
click at [602, 201] on link "Browse Images" at bounding box center [626, 207] width 77 height 20
click at [803, 202] on link "Upload Images" at bounding box center [795, 207] width 75 height 20
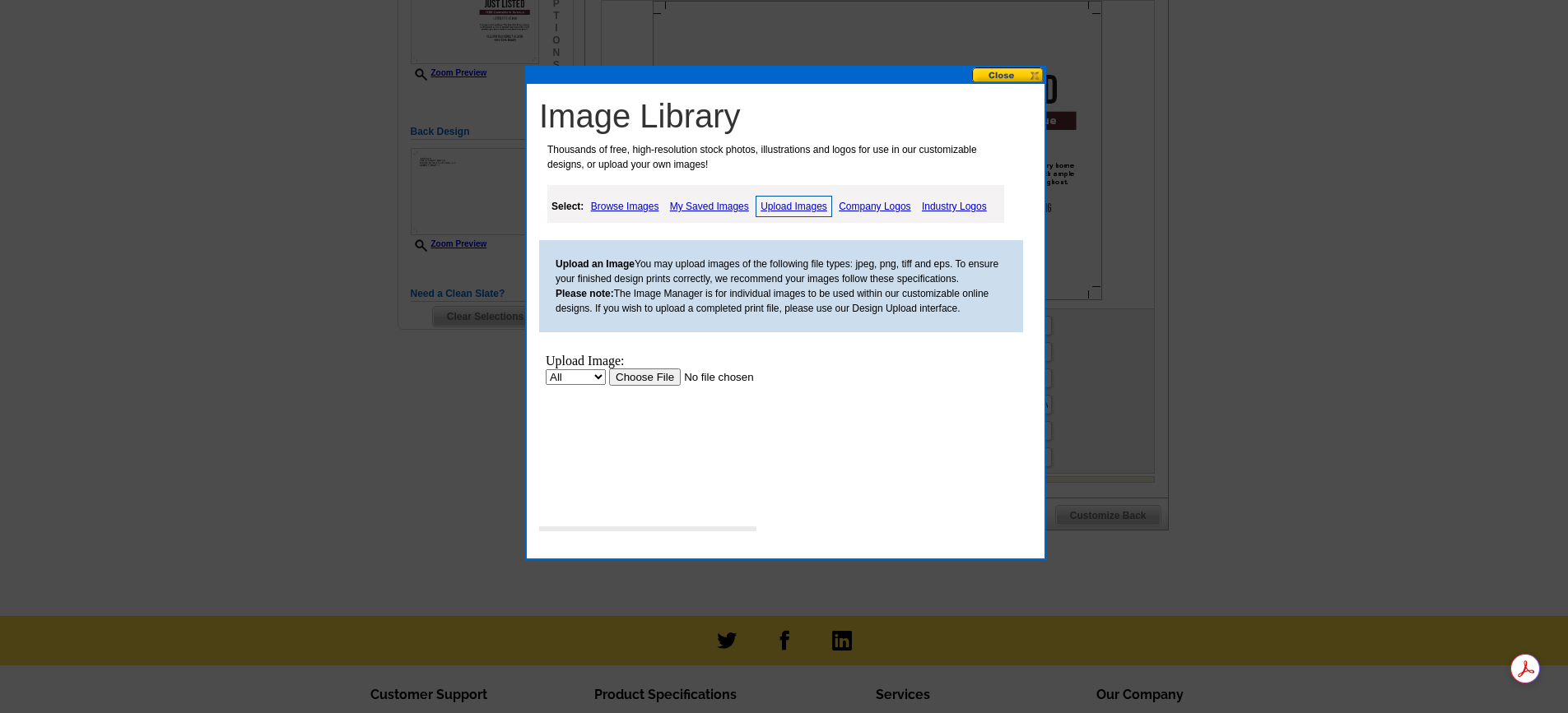
scroll to position [0, 0]
click at [656, 377] on input "file" at bounding box center [713, 377] width 209 height 17
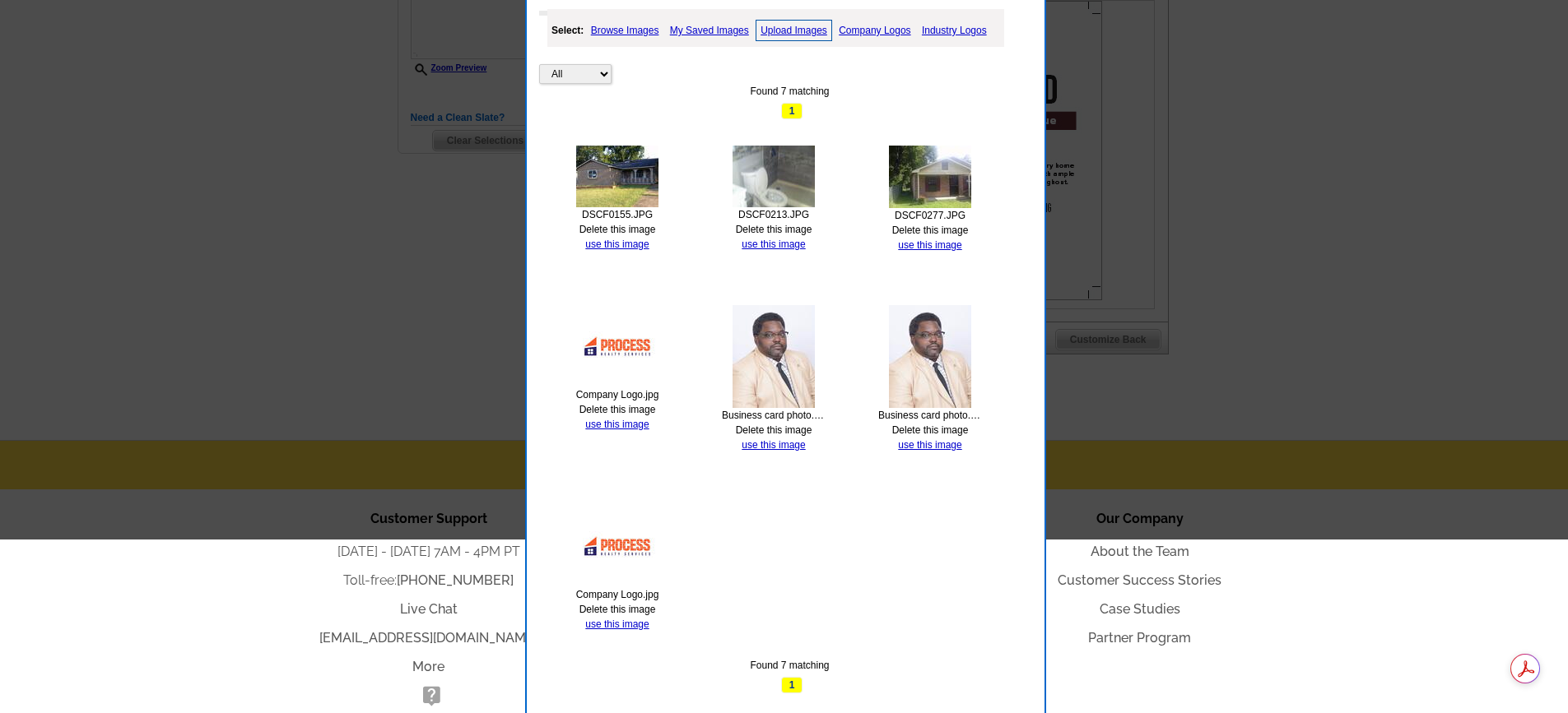
scroll to position [283, 0]
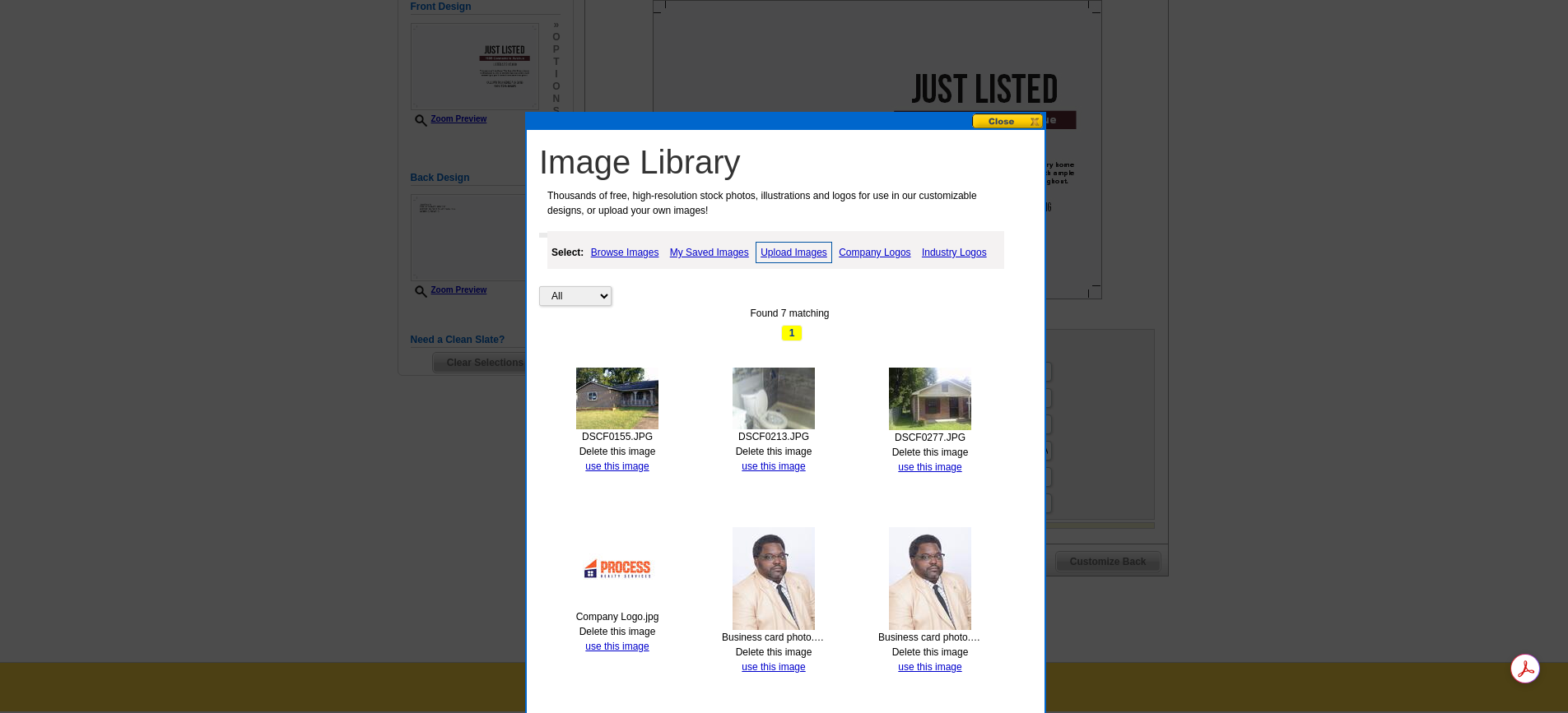
click at [1007, 127] on button at bounding box center [1008, 121] width 72 height 15
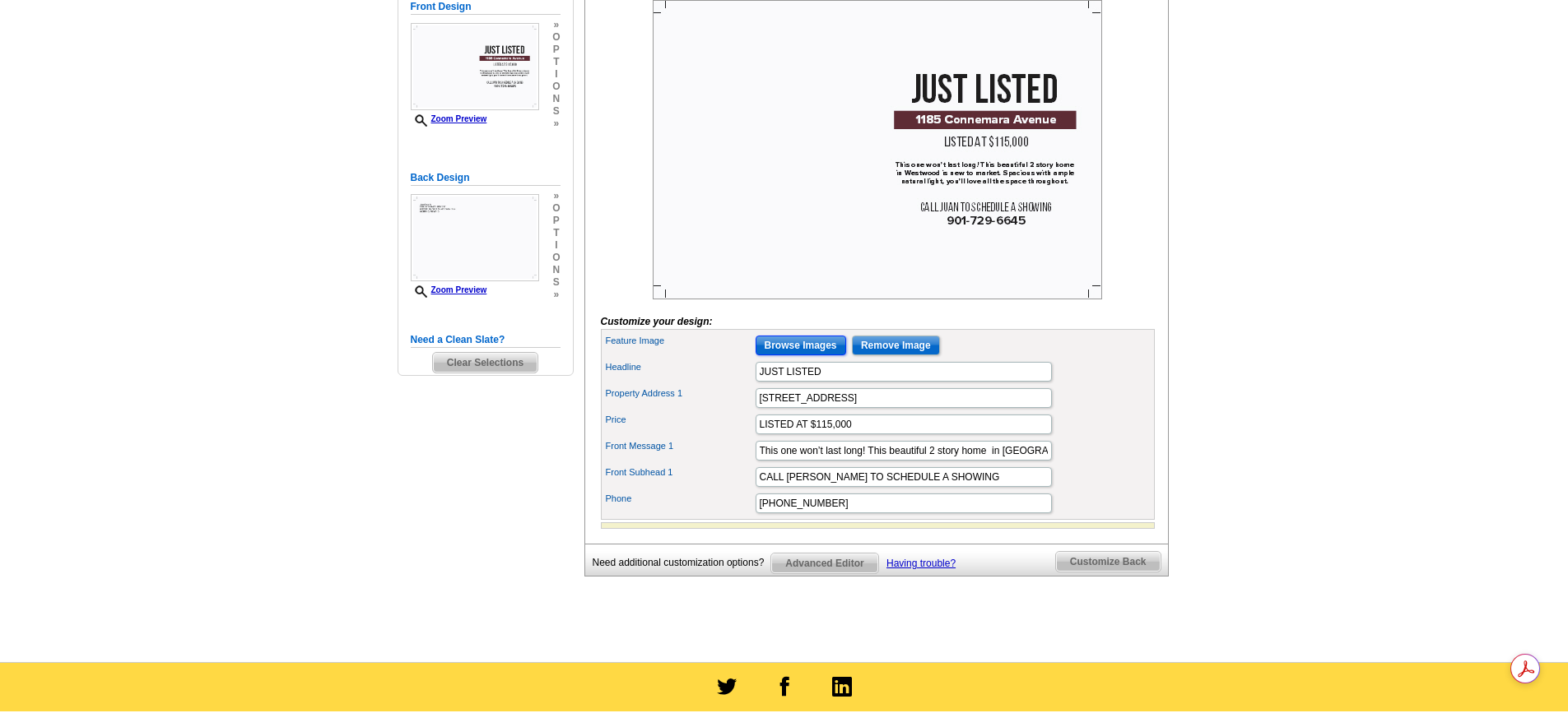
click at [813, 355] on input "Browse Images" at bounding box center [800, 345] width 90 height 20
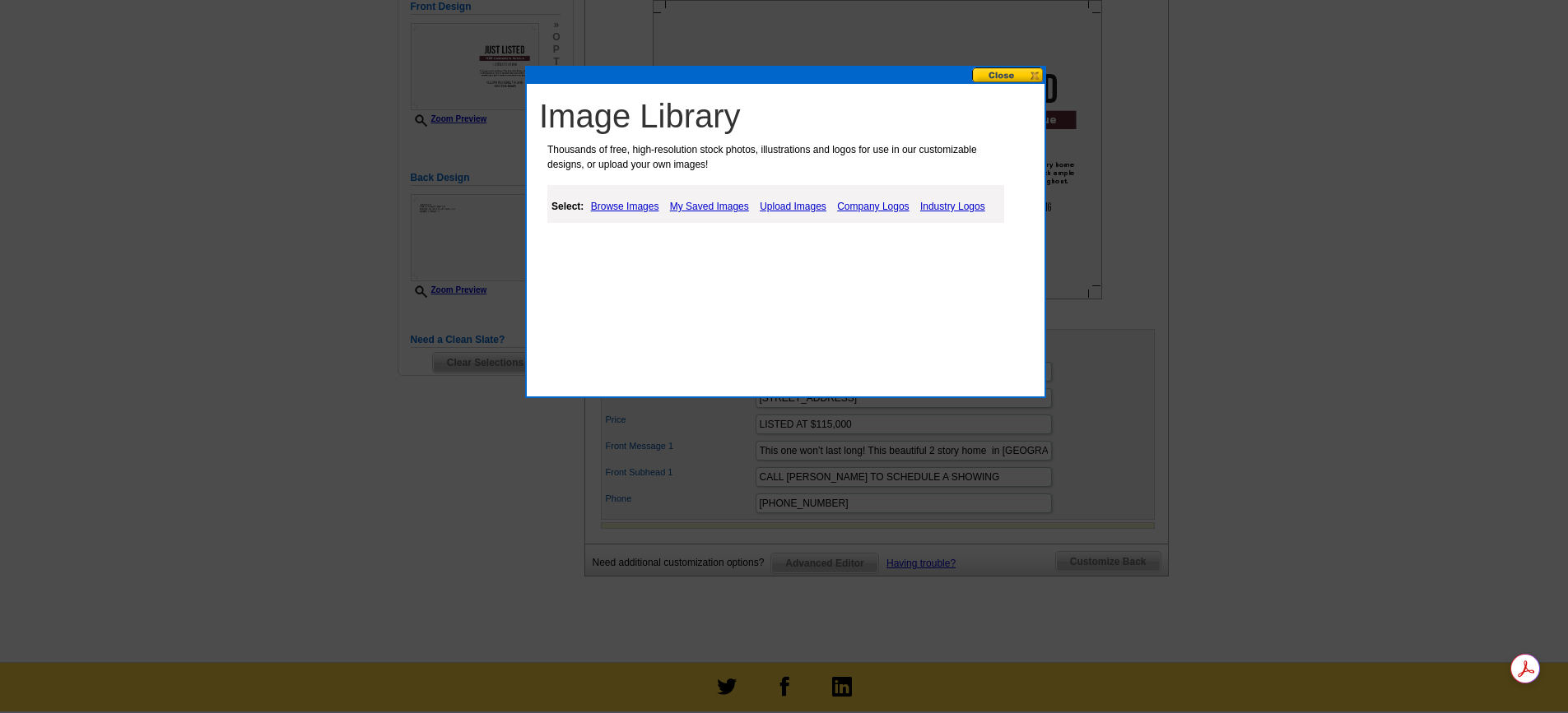
click at [785, 209] on link "Upload Images" at bounding box center [793, 207] width 75 height 20
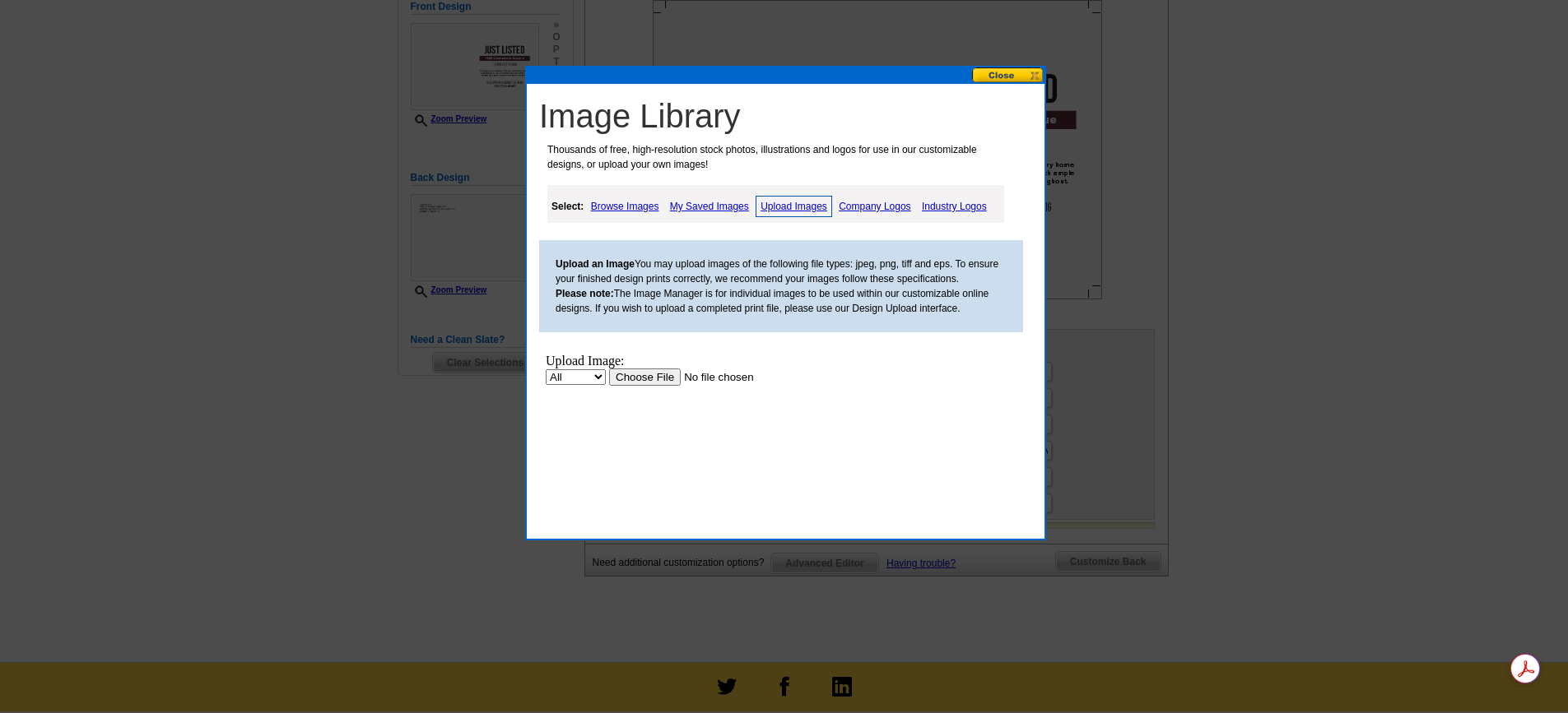
scroll to position [0, 0]
click at [638, 374] on input "file" at bounding box center [713, 377] width 209 height 17
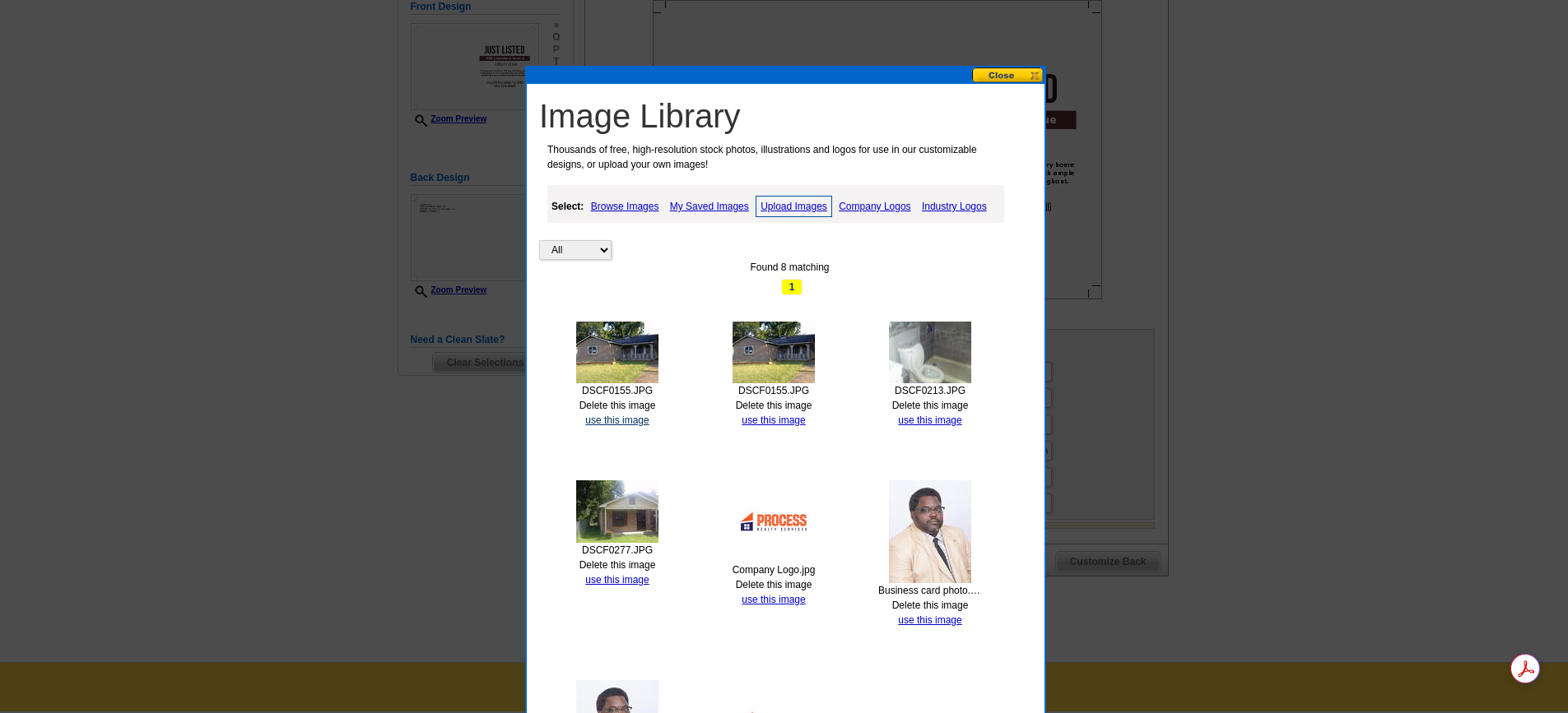
click at [613, 420] on link "use this image" at bounding box center [617, 420] width 64 height 12
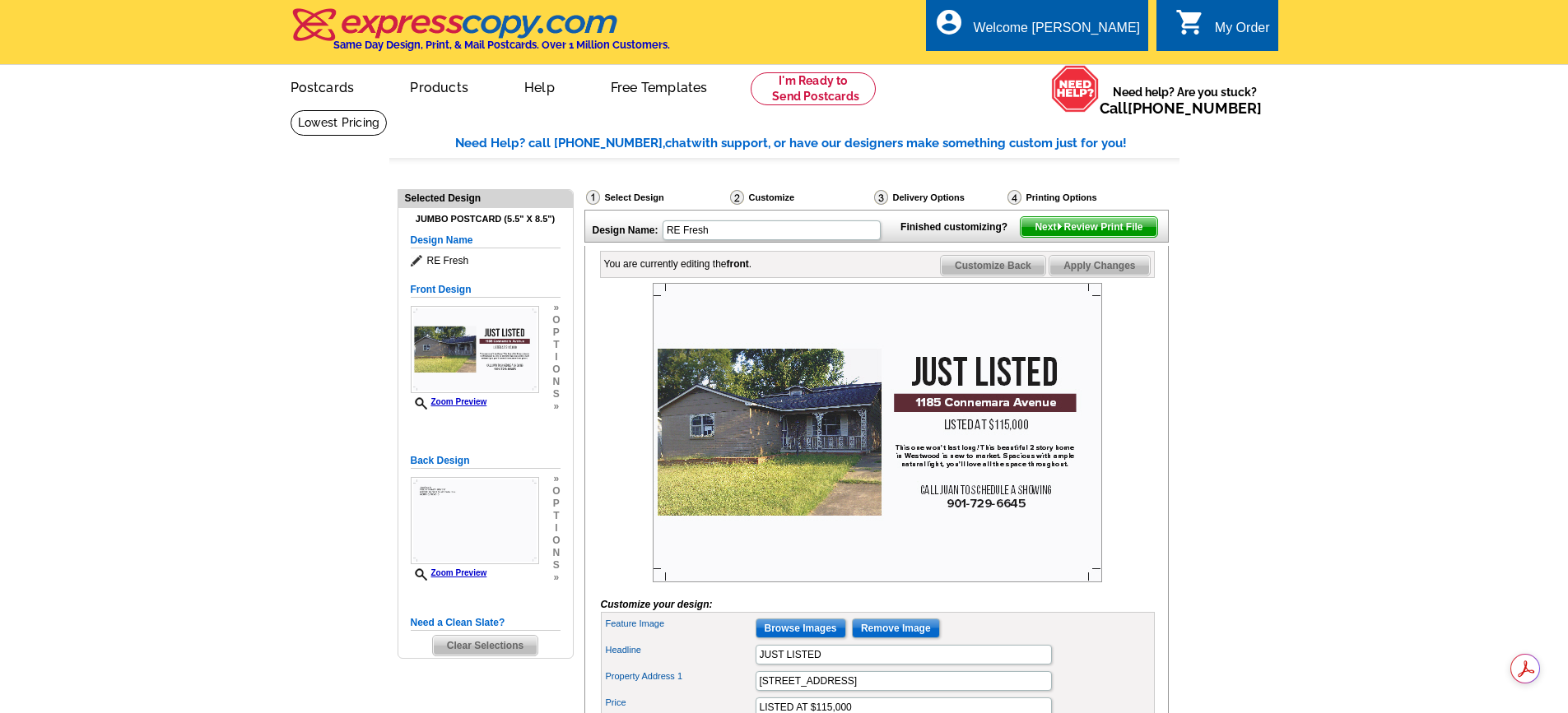
click at [1088, 237] on span "Next Review Print File" at bounding box center [1088, 227] width 136 height 20
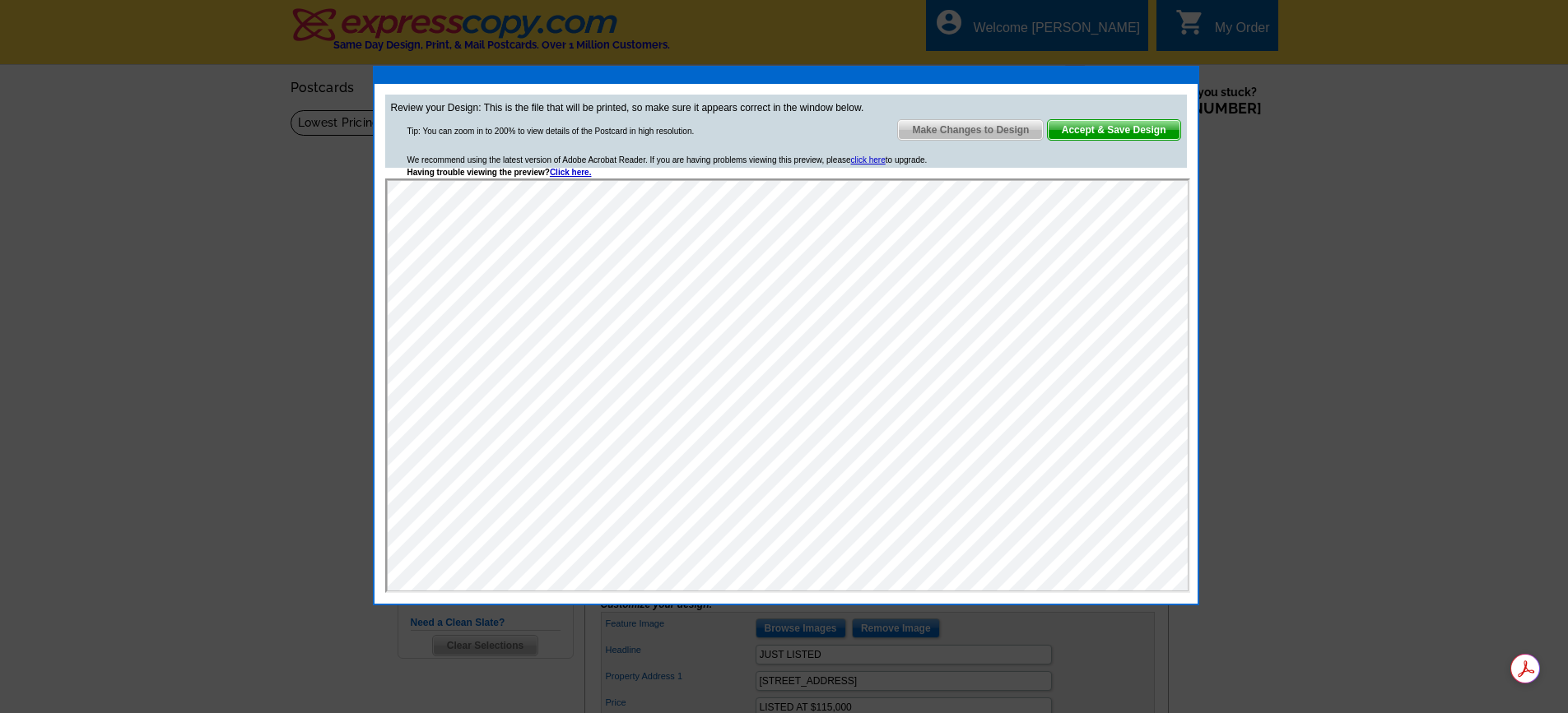
click at [1108, 133] on span "Accept & Save Design" at bounding box center [1114, 130] width 132 height 20
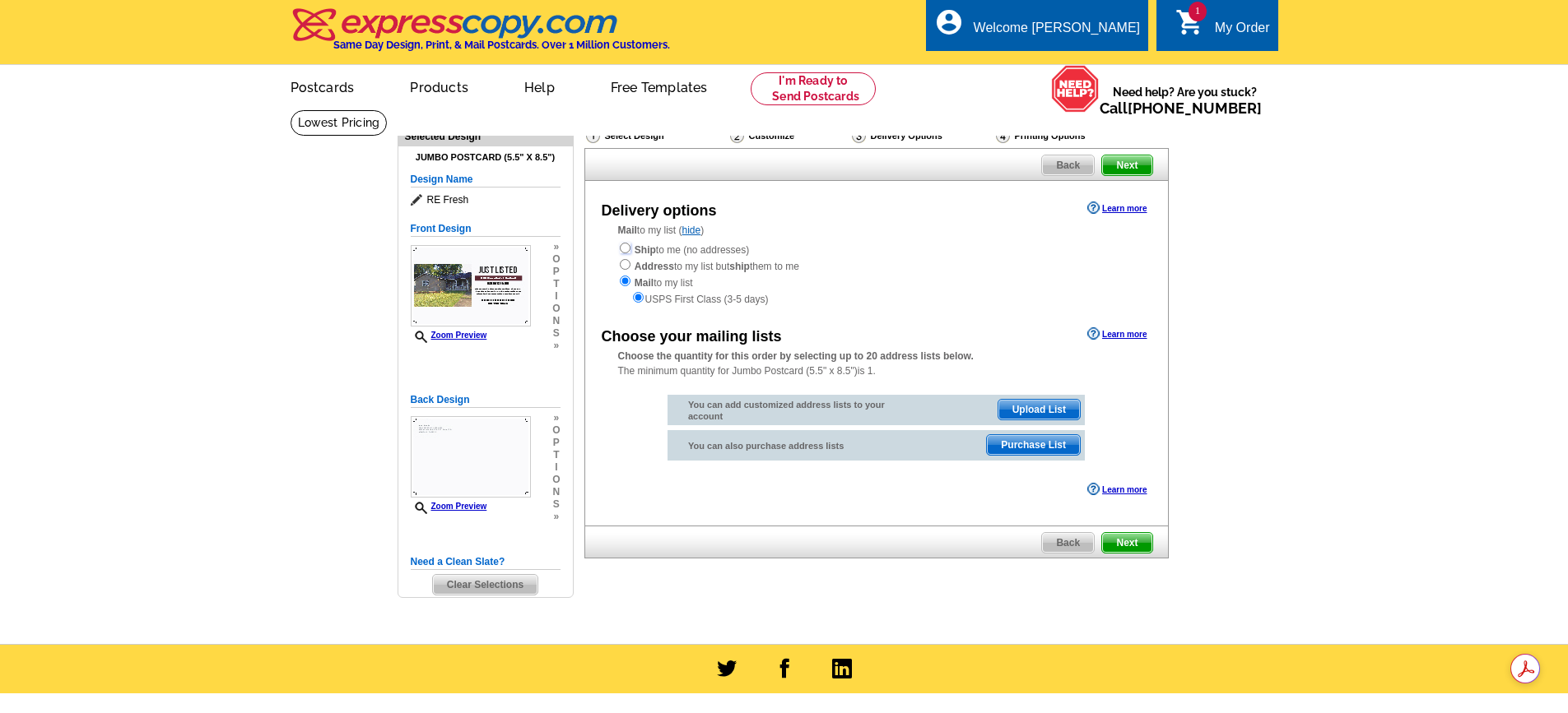
click at [625, 248] on input "radio" at bounding box center [626, 248] width 11 height 11
radio input "true"
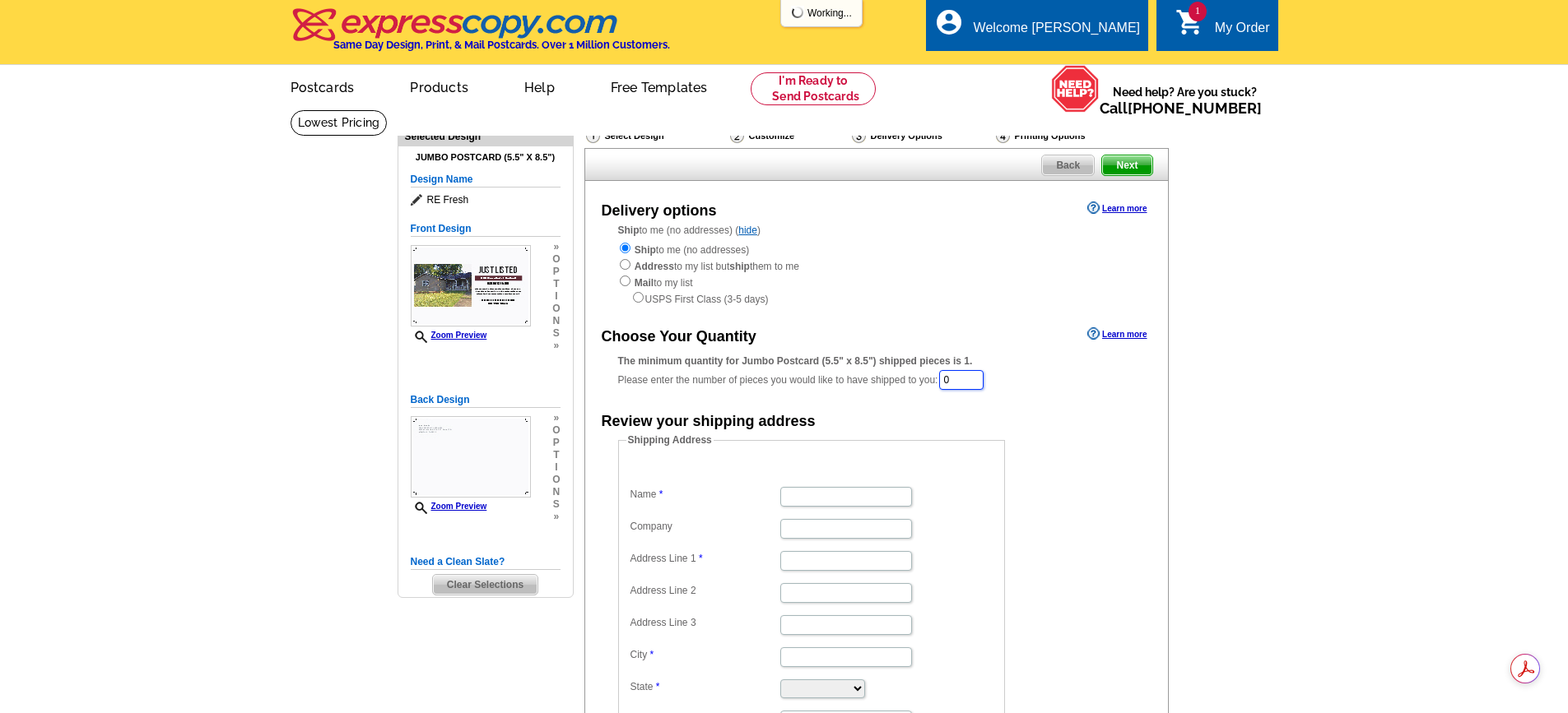
click at [952, 382] on input "0" at bounding box center [961, 380] width 45 height 20
type input "100"
click at [1084, 468] on form "Shipping Address Name Company Address Line 1 Address Line 2 Address Line 3 City…" at bounding box center [877, 595] width 517 height 321
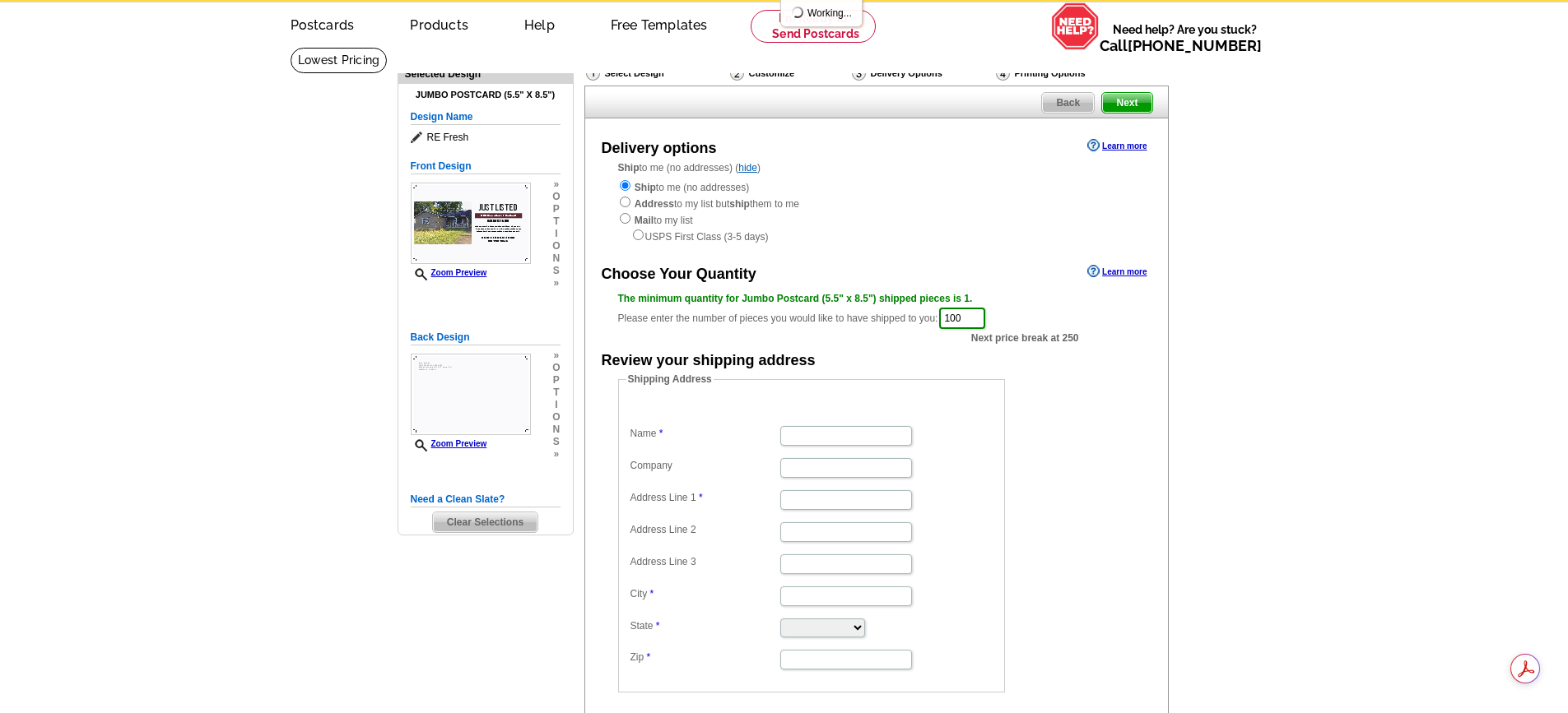
scroll to position [165, 0]
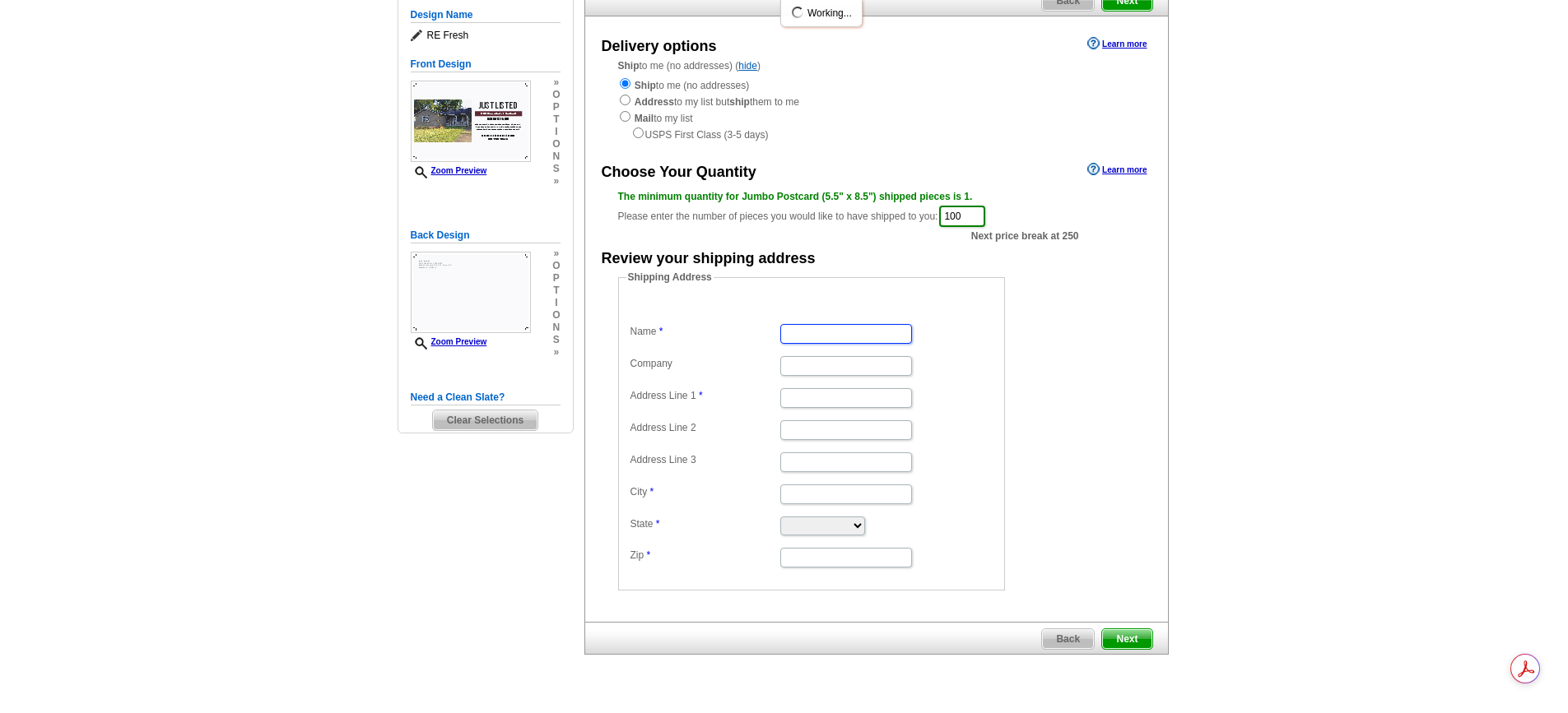
click at [805, 337] on input "Name" at bounding box center [846, 334] width 132 height 20
drag, startPoint x: 905, startPoint y: 335, endPoint x: 773, endPoint y: 335, distance: 132.0
click at [773, 335] on dl "Name PROCESS Realty Services Company Address Line 1 Address Line 2 Address Line…" at bounding box center [812, 434] width 371 height 271
type input "PROCESS Realty Services"
click at [800, 366] on input "Company" at bounding box center [846, 366] width 132 height 20
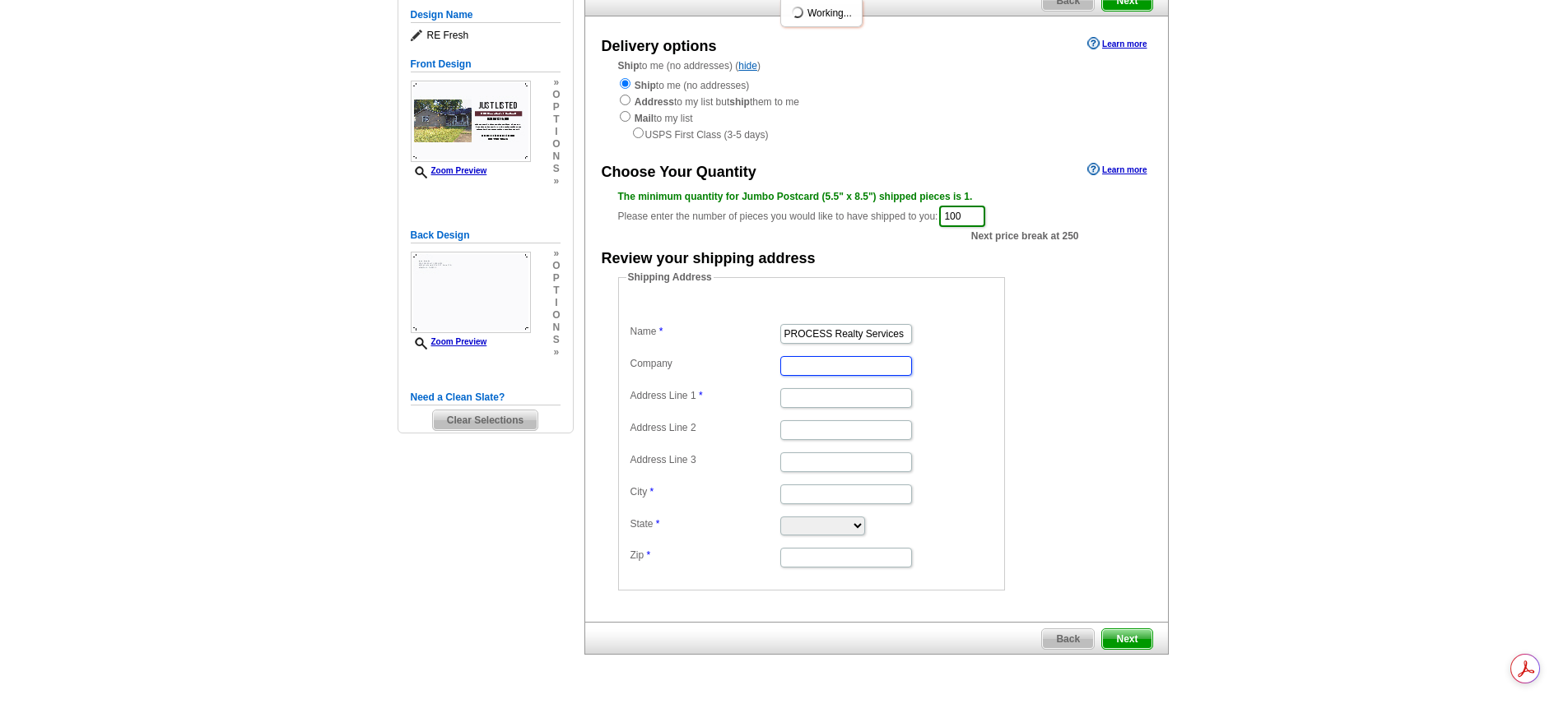
scroll to position [0, 0]
paste input "PROCESS Realty Services"
type input "PROCESS Realty Services"
drag, startPoint x: 783, startPoint y: 335, endPoint x: 791, endPoint y: 330, distance: 9.4
click at [783, 334] on input "PROCESS Realty Services" at bounding box center [846, 334] width 132 height 20
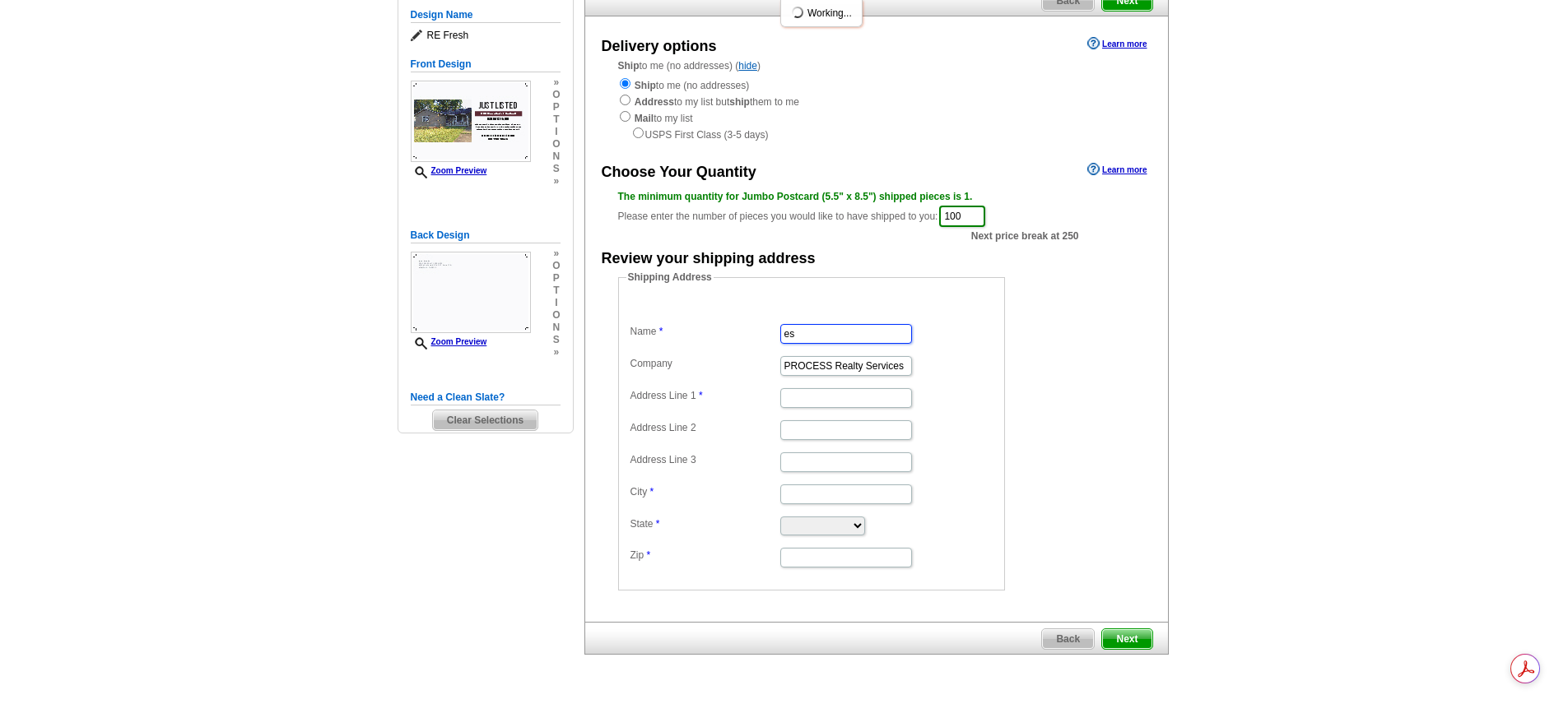
type input "s"
type input "Juan Brooks"
drag, startPoint x: 786, startPoint y: 399, endPoint x: 806, endPoint y: 395, distance: 20.4
click at [788, 399] on input "Address Line 1" at bounding box center [846, 398] width 132 height 20
type input "6099 Mt. Moriah RD. EXT."
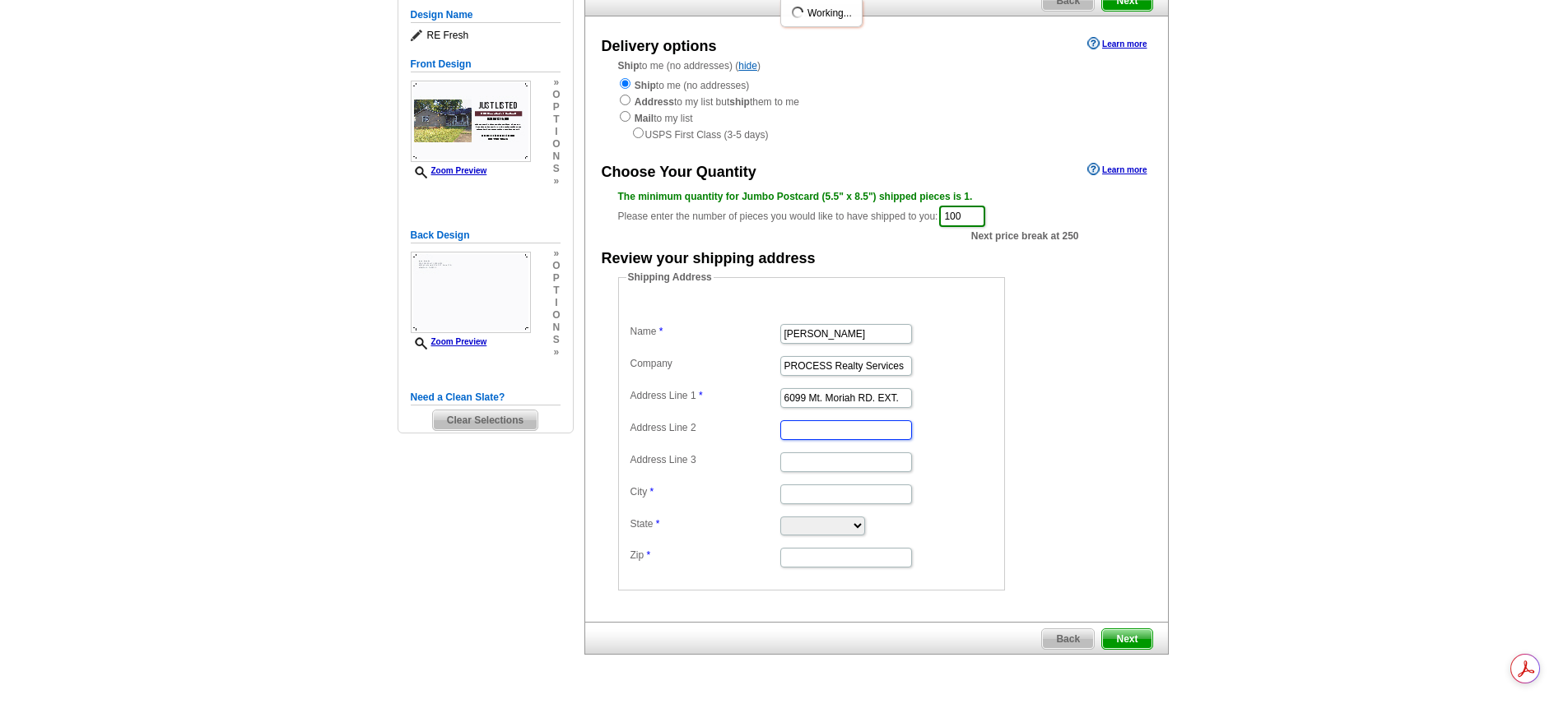
click at [813, 432] on input "Address Line 2" at bounding box center [846, 430] width 132 height 20
type input "Suite 1 F-G"
click at [805, 497] on input "City" at bounding box center [846, 495] width 132 height 20
type input "m"
type input "[GEOGRAPHIC_DATA]"
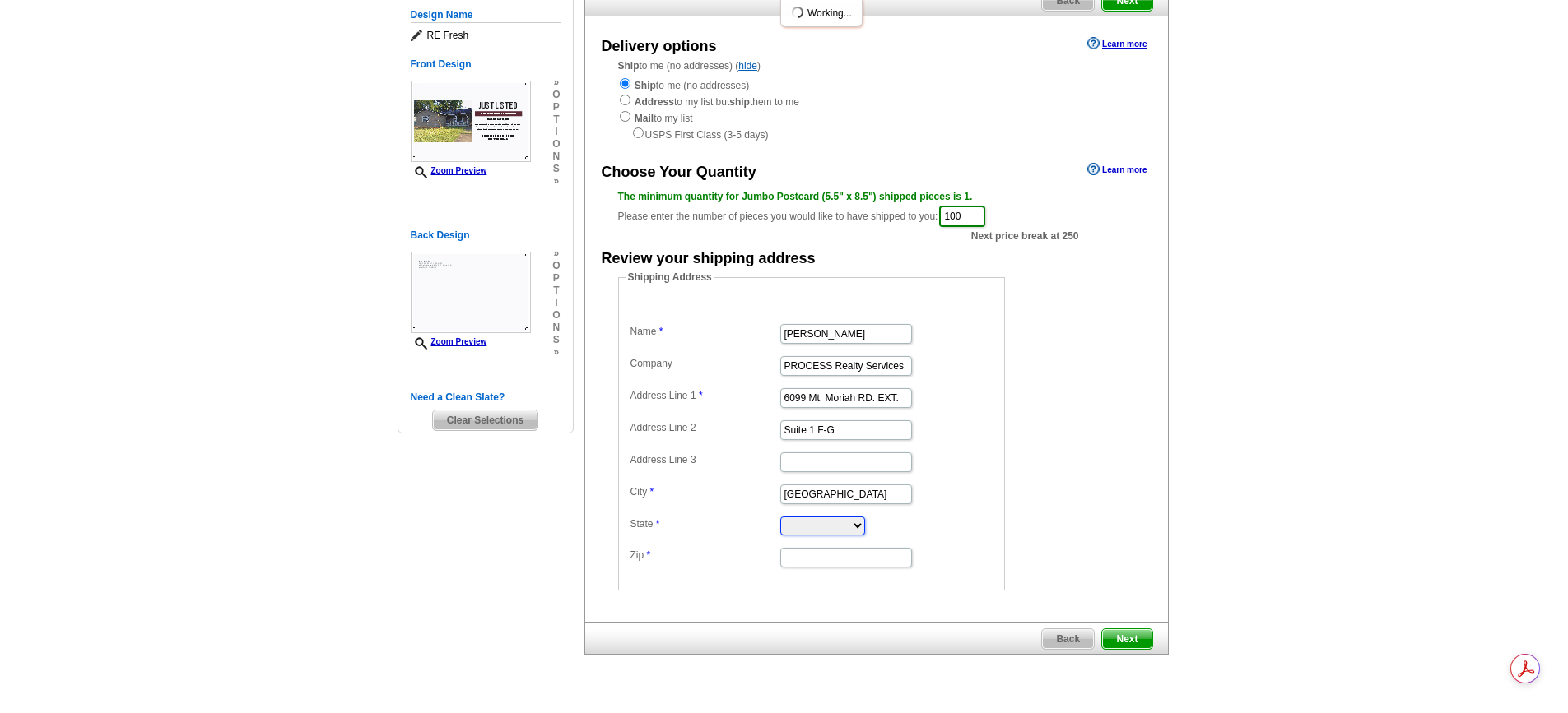
click at [806, 527] on select "[US_STATE] [US_STATE] [US_STATE] [US_STATE] [US_STATE] [US_STATE] [US_STATE] [U…" at bounding box center [822, 526] width 85 height 19
select select "TN"
click at [780, 518] on select "[US_STATE] [US_STATE] [US_STATE] [US_STATE] [US_STATE] [US_STATE] [US_STATE] [U…" at bounding box center [822, 526] width 85 height 19
click at [814, 567] on input "Zip" at bounding box center [846, 558] width 132 height 20
type input "38115"
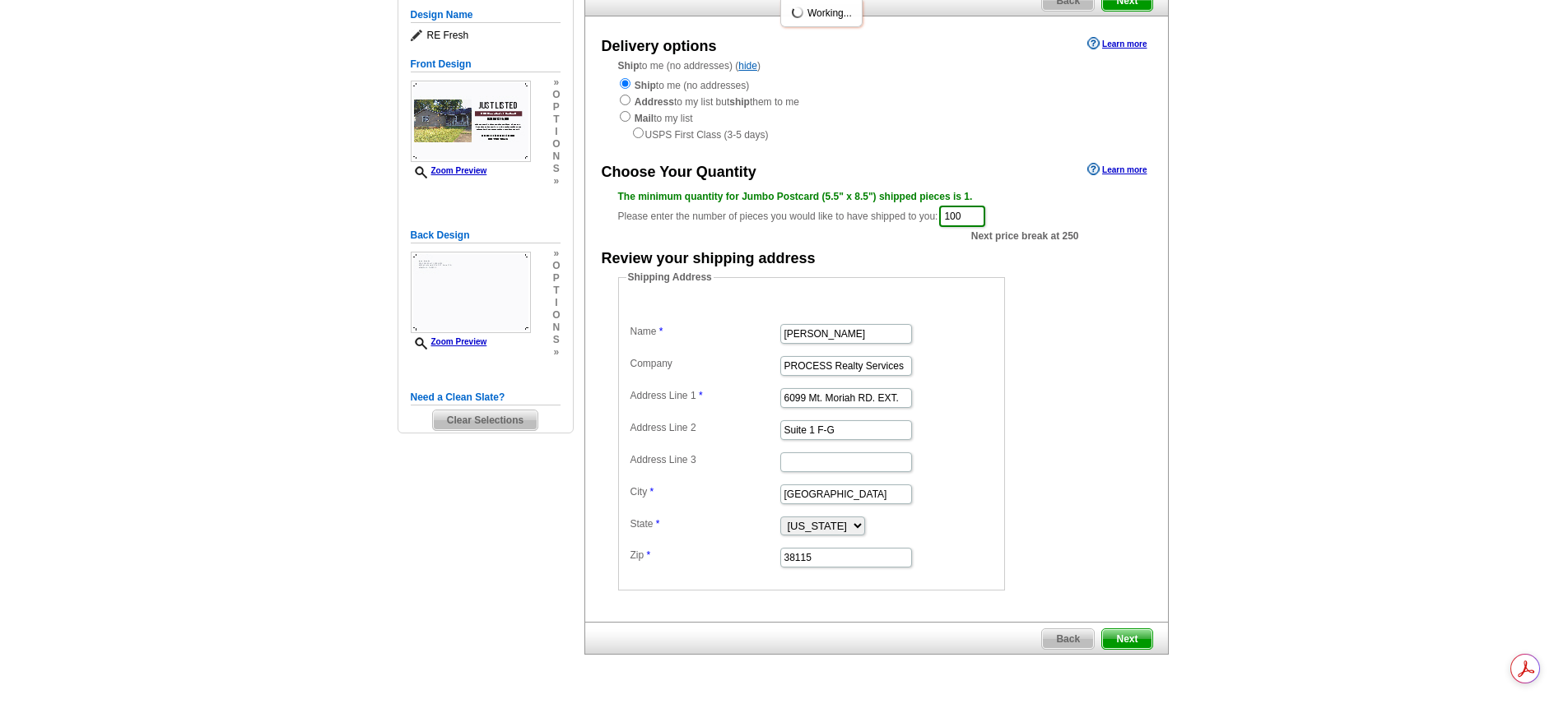
click at [1144, 643] on span "Next" at bounding box center [1126, 640] width 49 height 20
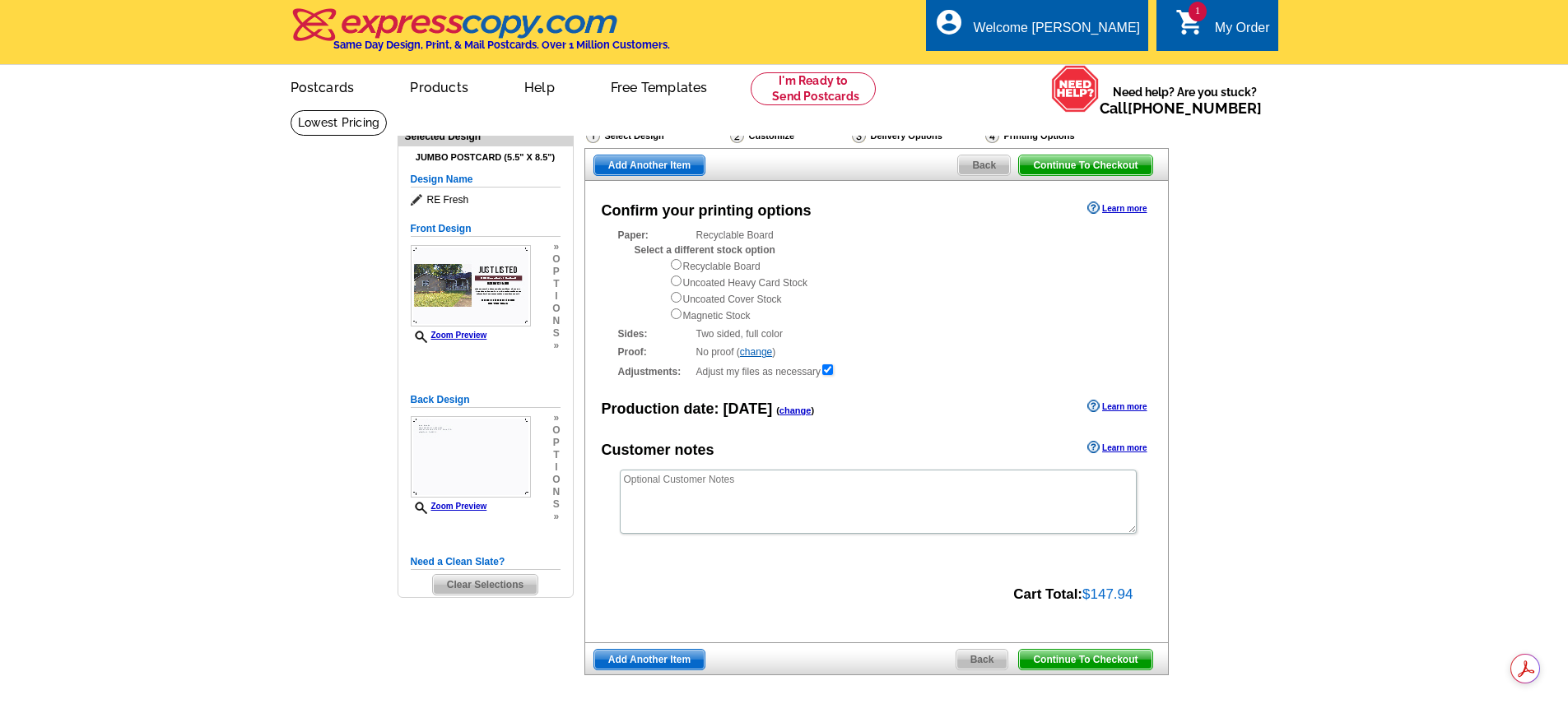
click at [1082, 660] on span "Continue To Checkout" at bounding box center [1086, 660] width 132 height 20
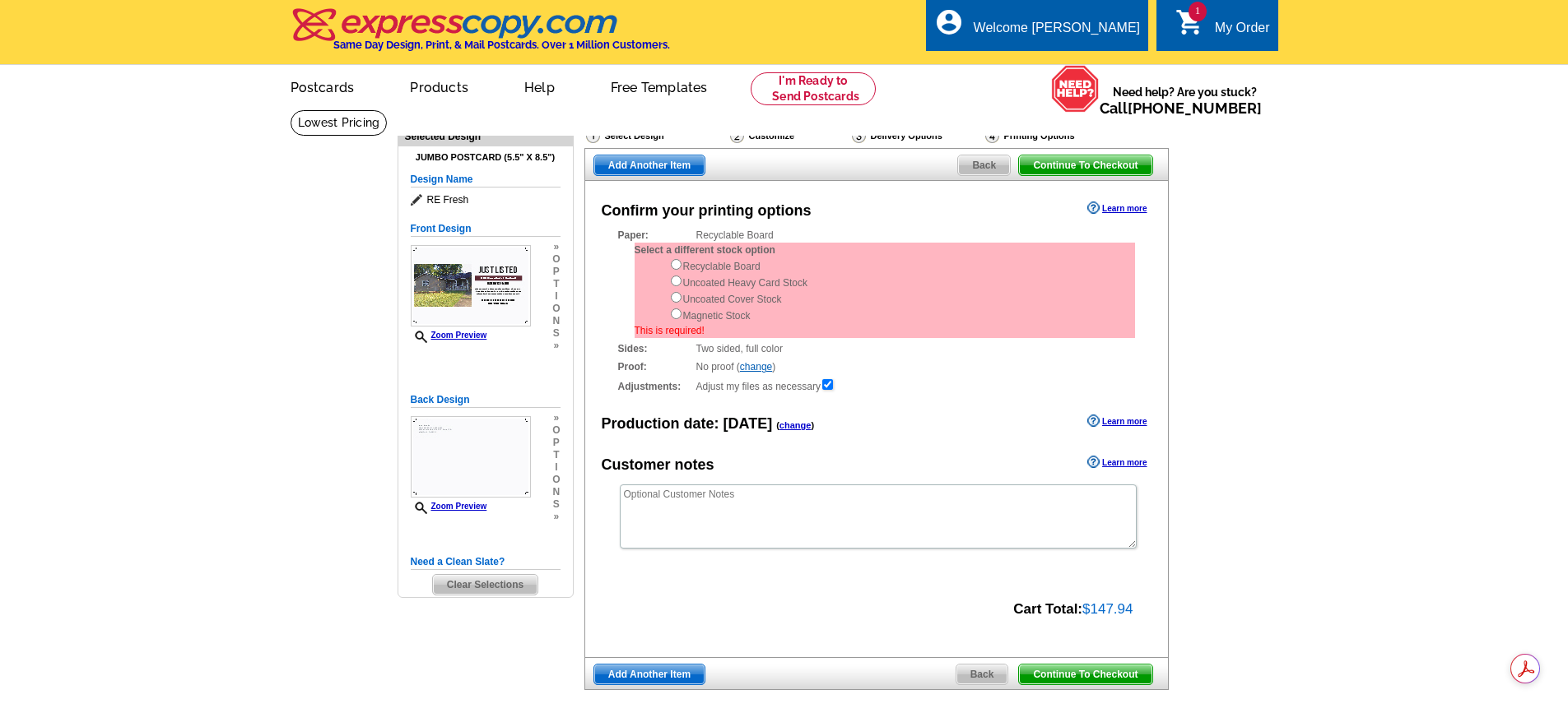
click at [669, 274] on div "Recyclable Board Uncoated Heavy Card Stock Uncoated Cover Stock Magnetic Stock" at bounding box center [902, 291] width 466 height 66
click at [676, 266] on input "radio" at bounding box center [677, 265] width 11 height 11
radio input "true"
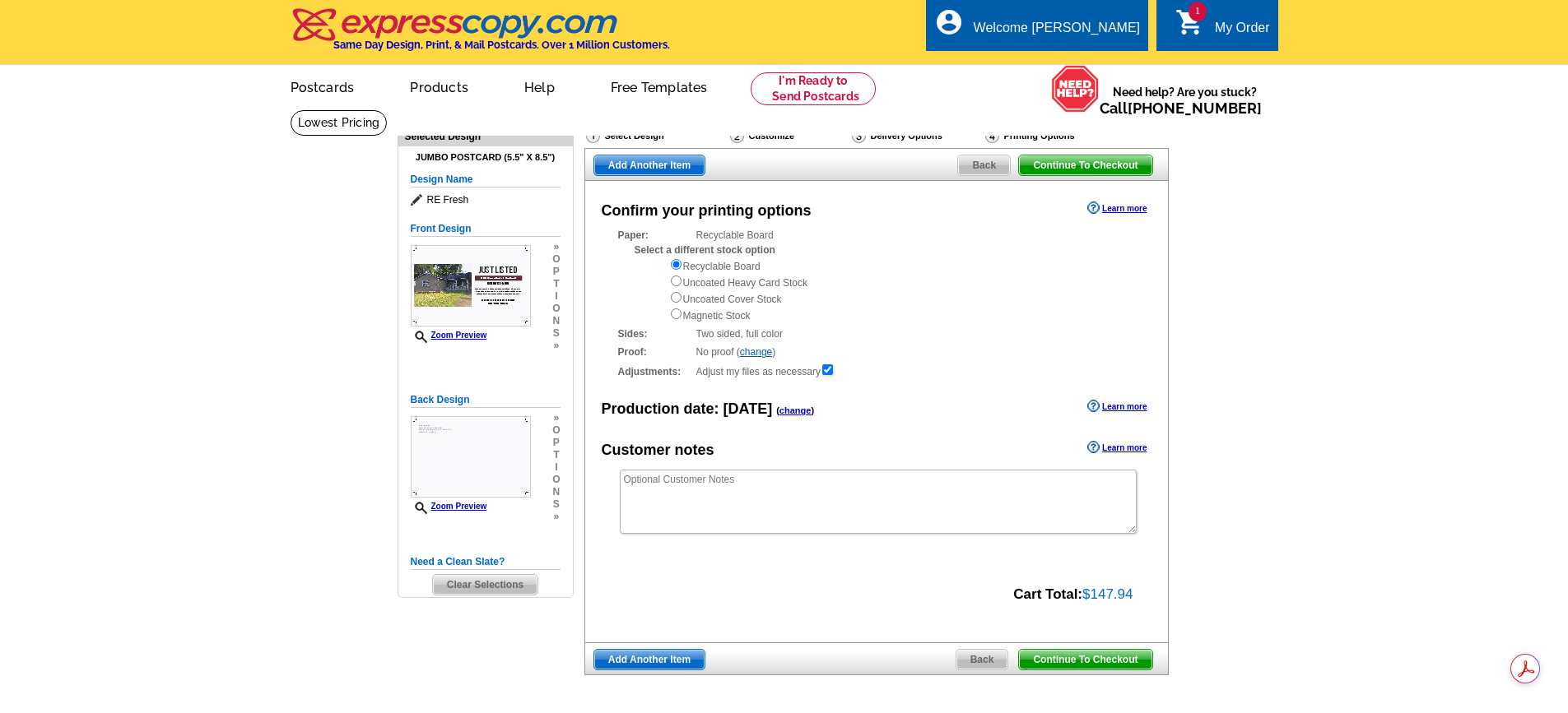
click at [1083, 659] on span "Continue To Checkout" at bounding box center [1086, 660] width 132 height 20
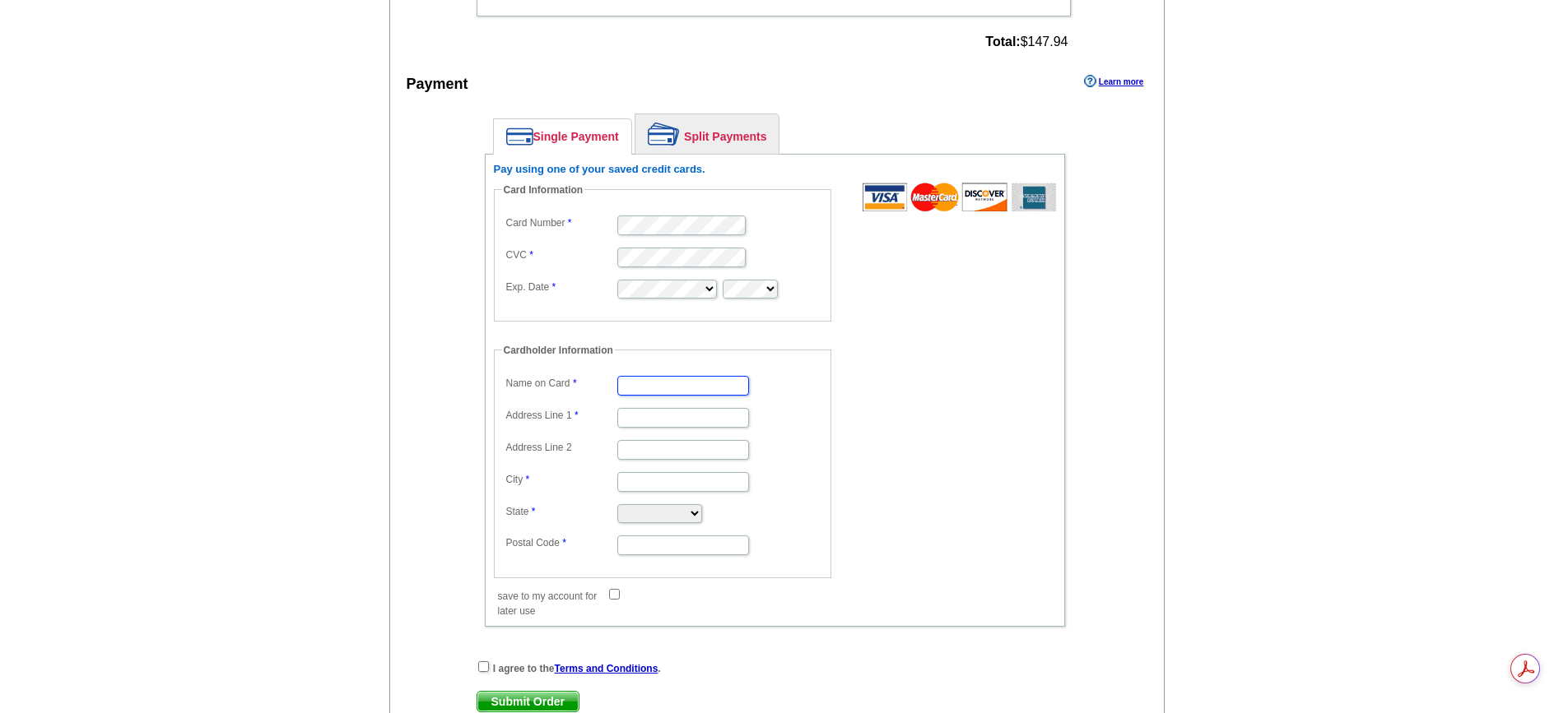
click at [621, 389] on input "Name on Card" at bounding box center [683, 386] width 132 height 20
type input "PROCESS Realty Services"
click at [637, 420] on input "Address Line 1" at bounding box center [683, 418] width 132 height 20
type input "6099 Mt. Moriah Rd. EXT>"
click at [646, 451] on input "Address Line 2" at bounding box center [683, 450] width 132 height 20
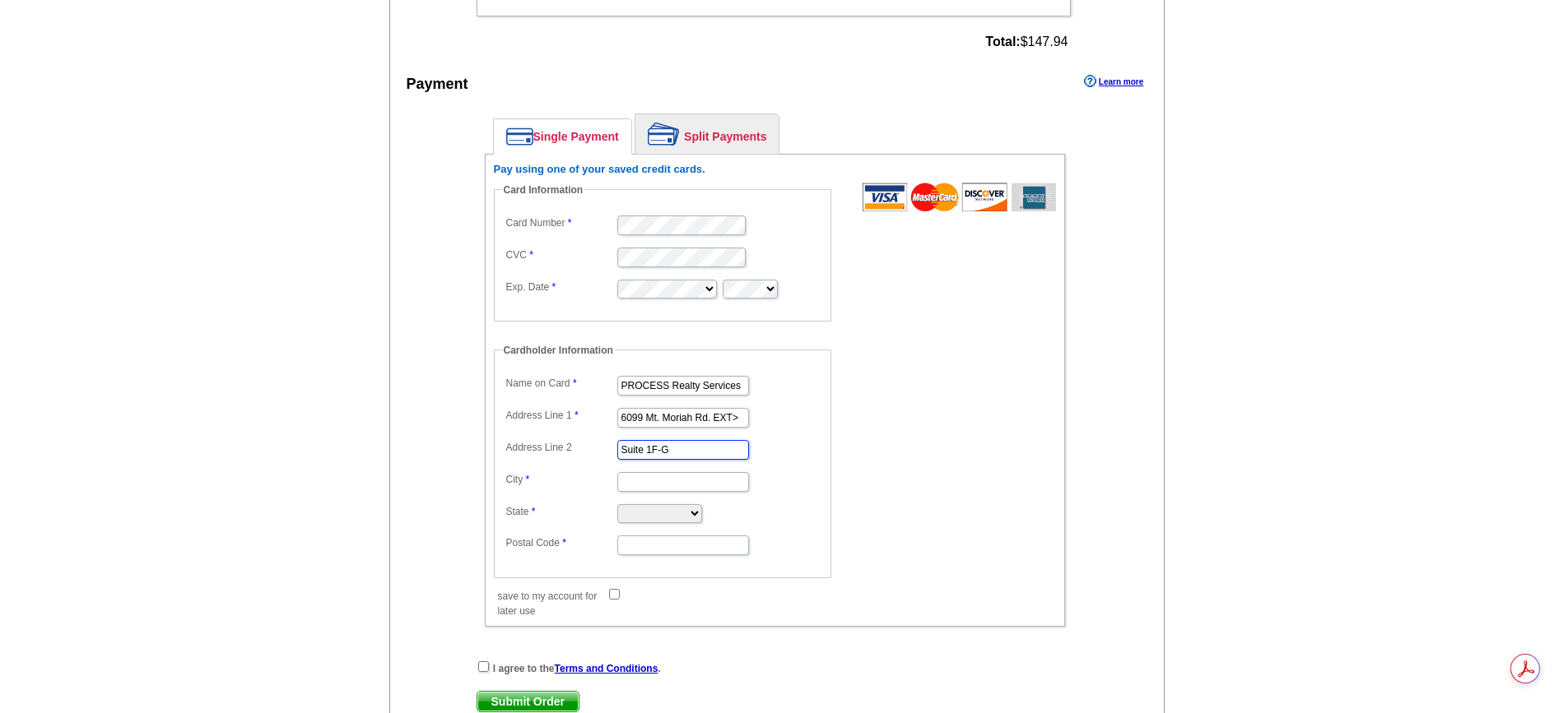
type input "Suite 1F-G"
click at [647, 490] on input "City" at bounding box center [683, 482] width 132 height 20
type input "Memphis"
click at [660, 510] on select "Alabama Alaska Arizona Arkansas California Colorado Connecticut District of Col…" at bounding box center [660, 514] width 85 height 19
select select "TN"
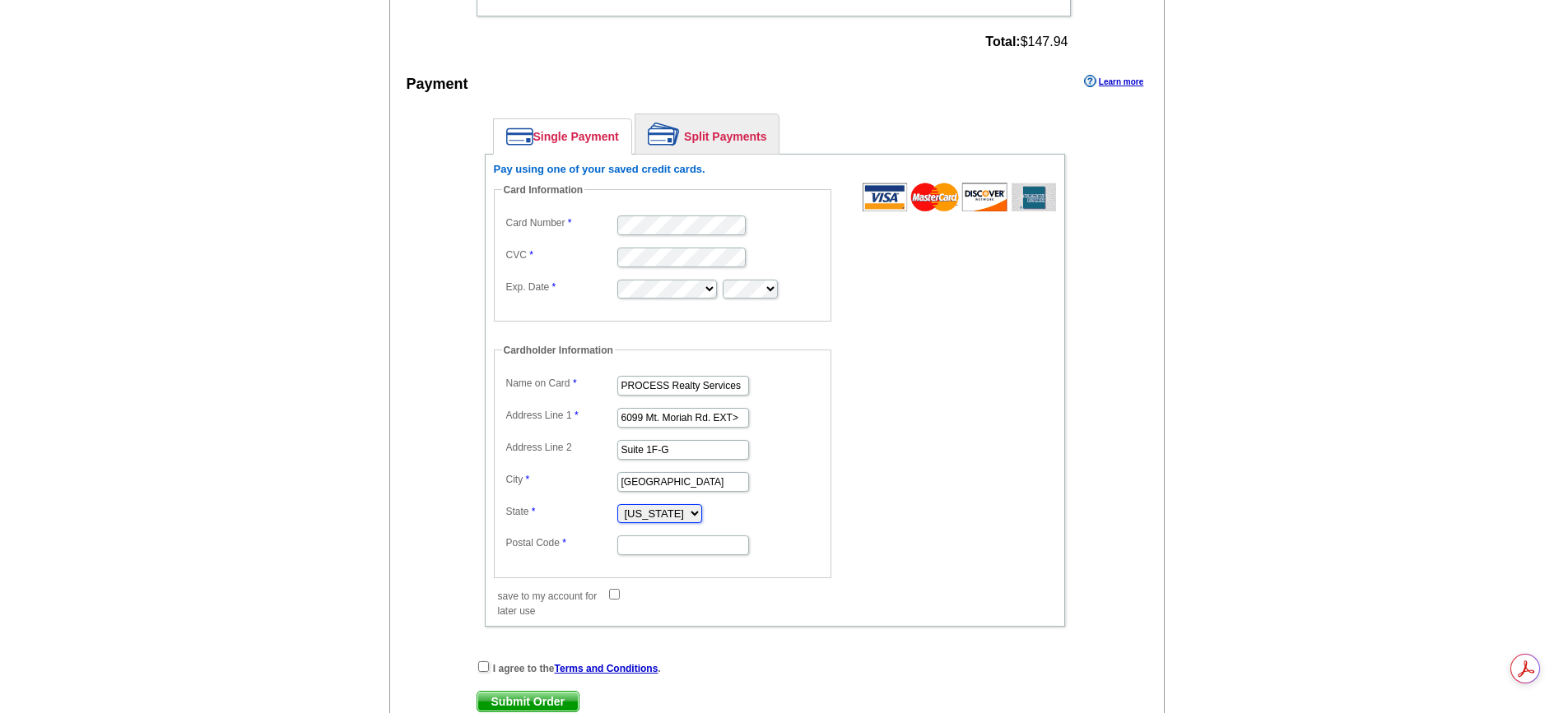
click at [618, 505] on select "Alabama Alaska Arizona Arkansas California Colorado Connecticut District of Col…" at bounding box center [660, 514] width 85 height 19
click at [638, 540] on input "Postal Code" at bounding box center [683, 546] width 132 height 20
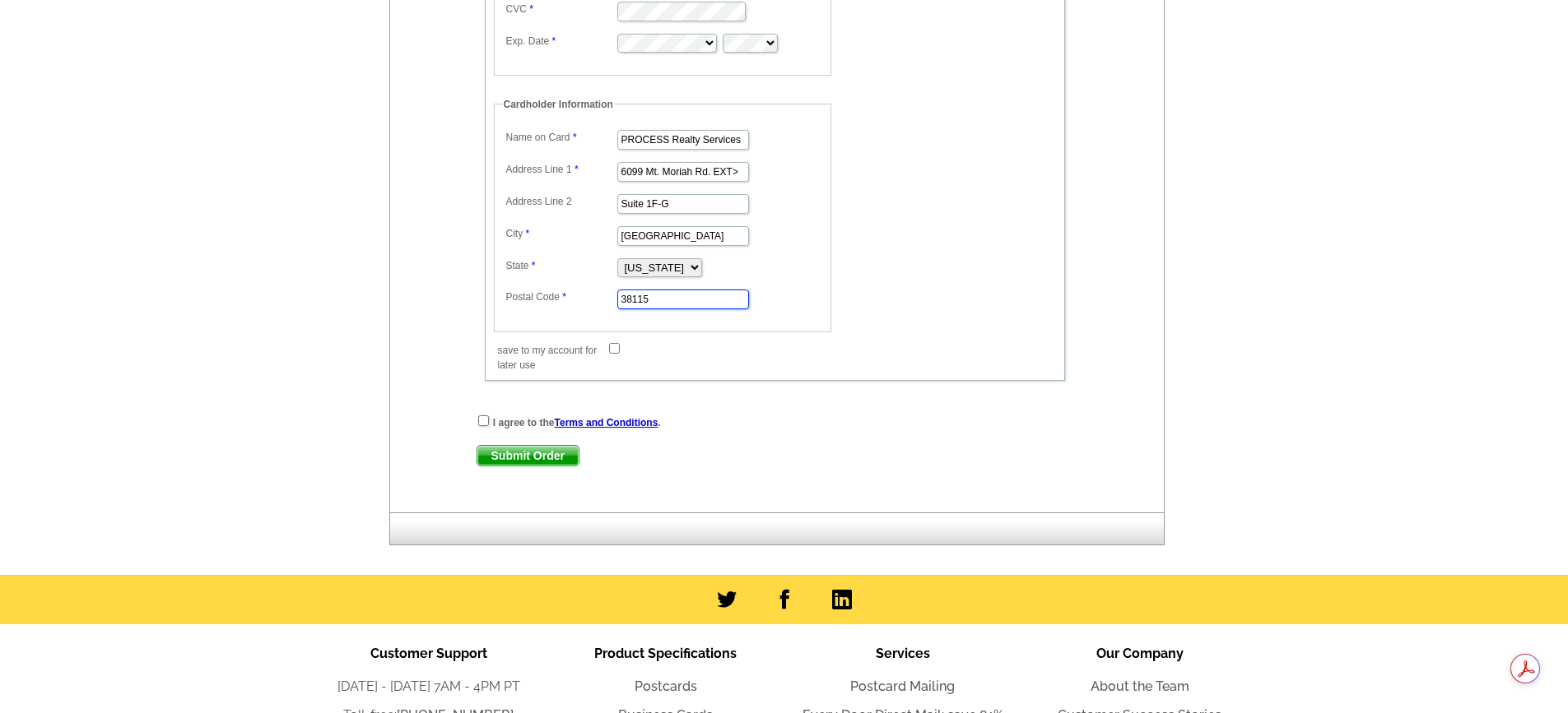
scroll to position [1235, 0]
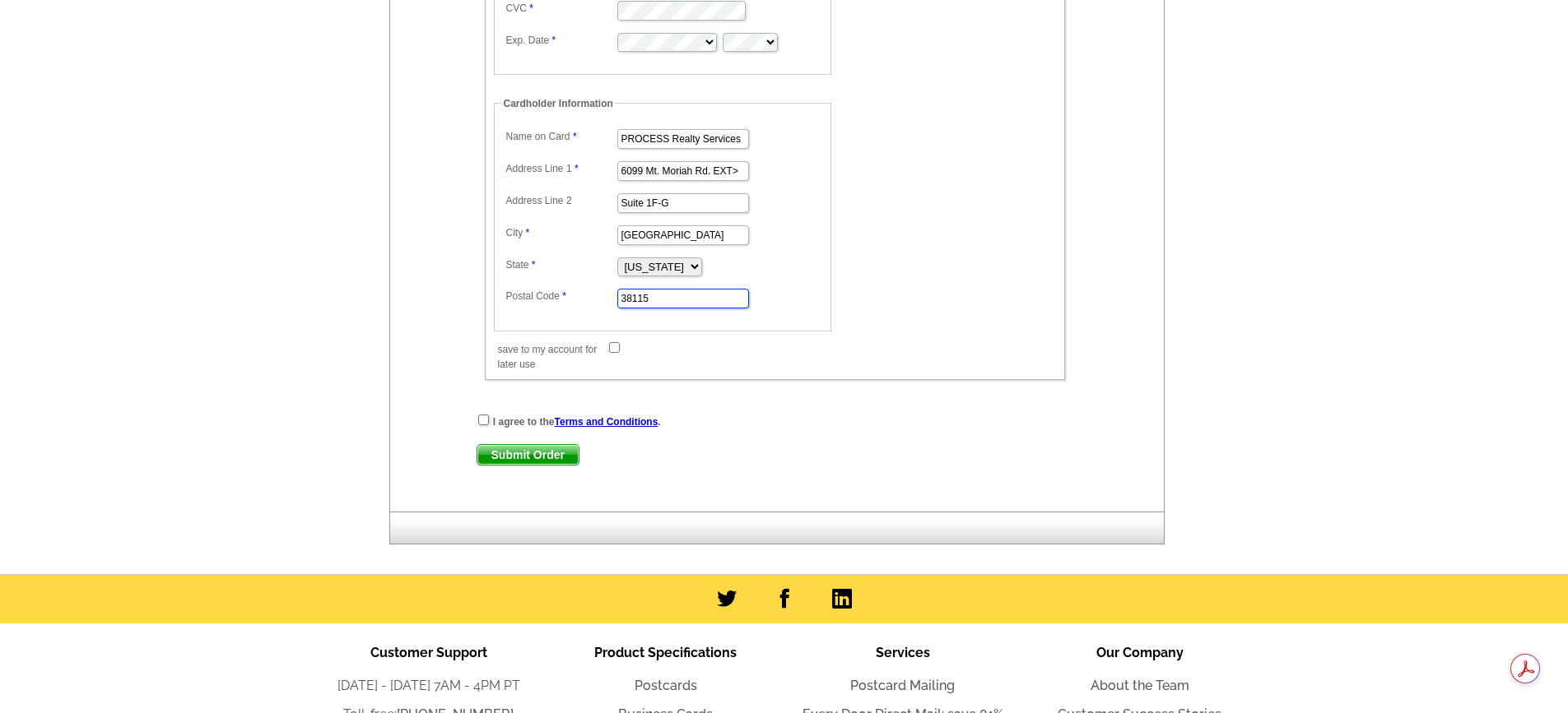
type input "38115"
click at [481, 423] on input "checkbox" at bounding box center [483, 420] width 11 height 11
checkbox input "true"
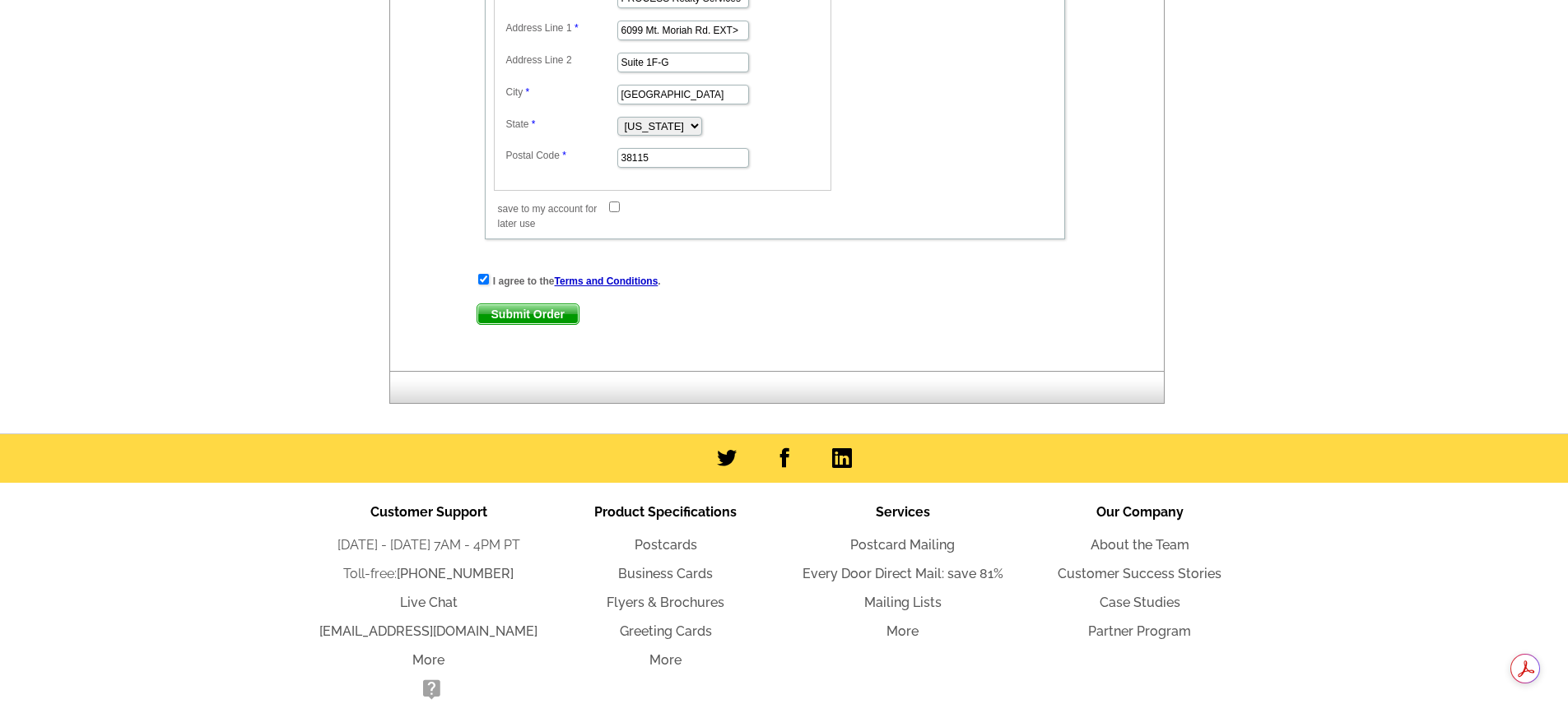
scroll to position [1448, 0]
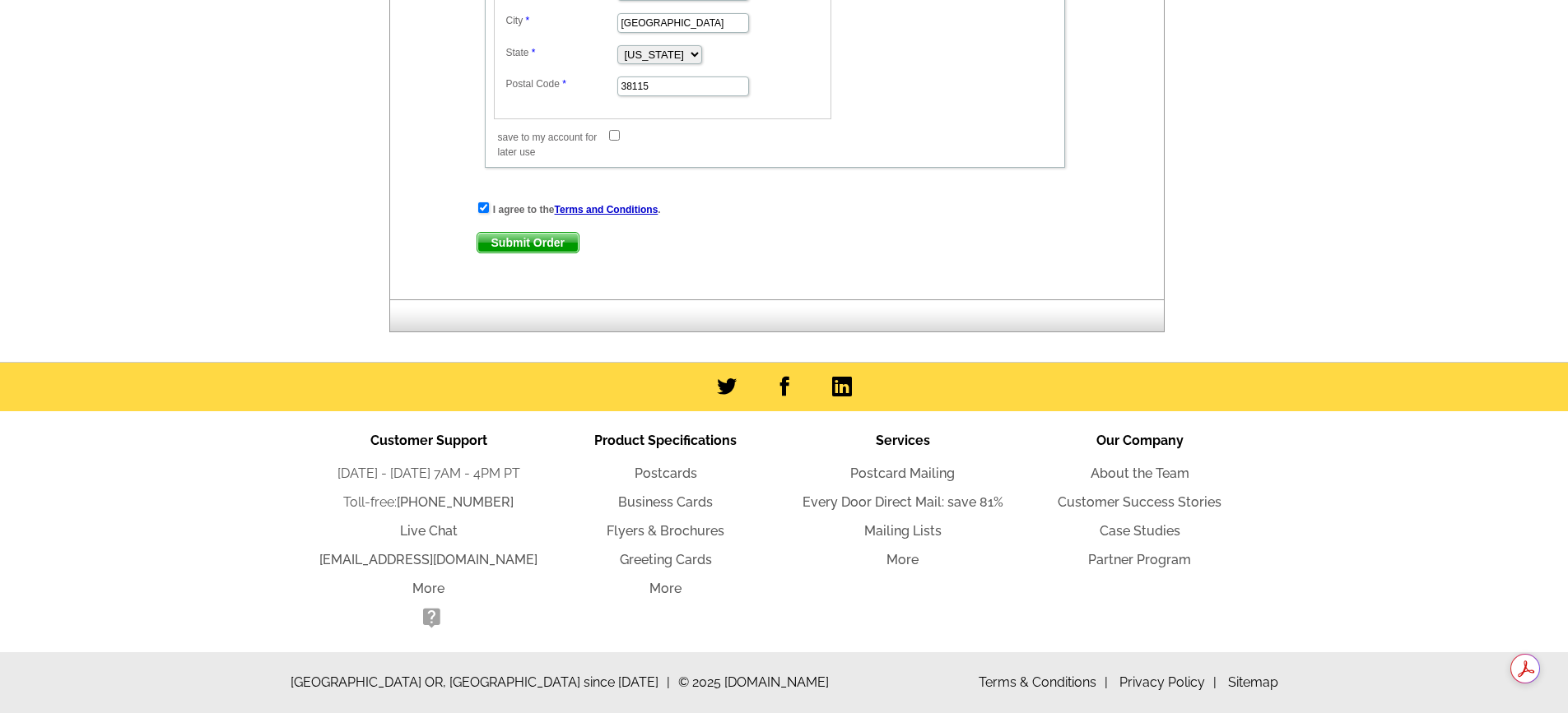
click at [517, 237] on span "Submit Order" at bounding box center [527, 242] width 101 height 20
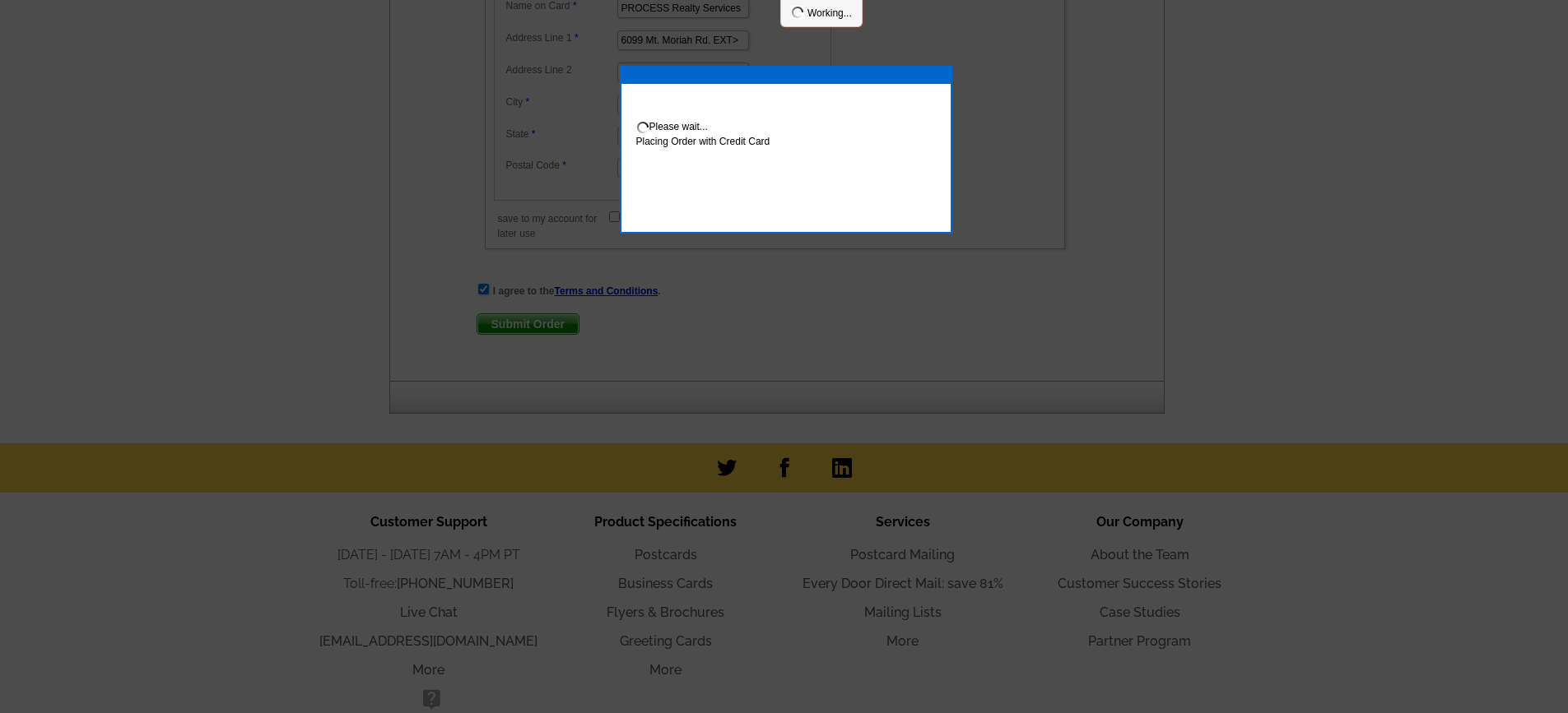
scroll to position [1532, 0]
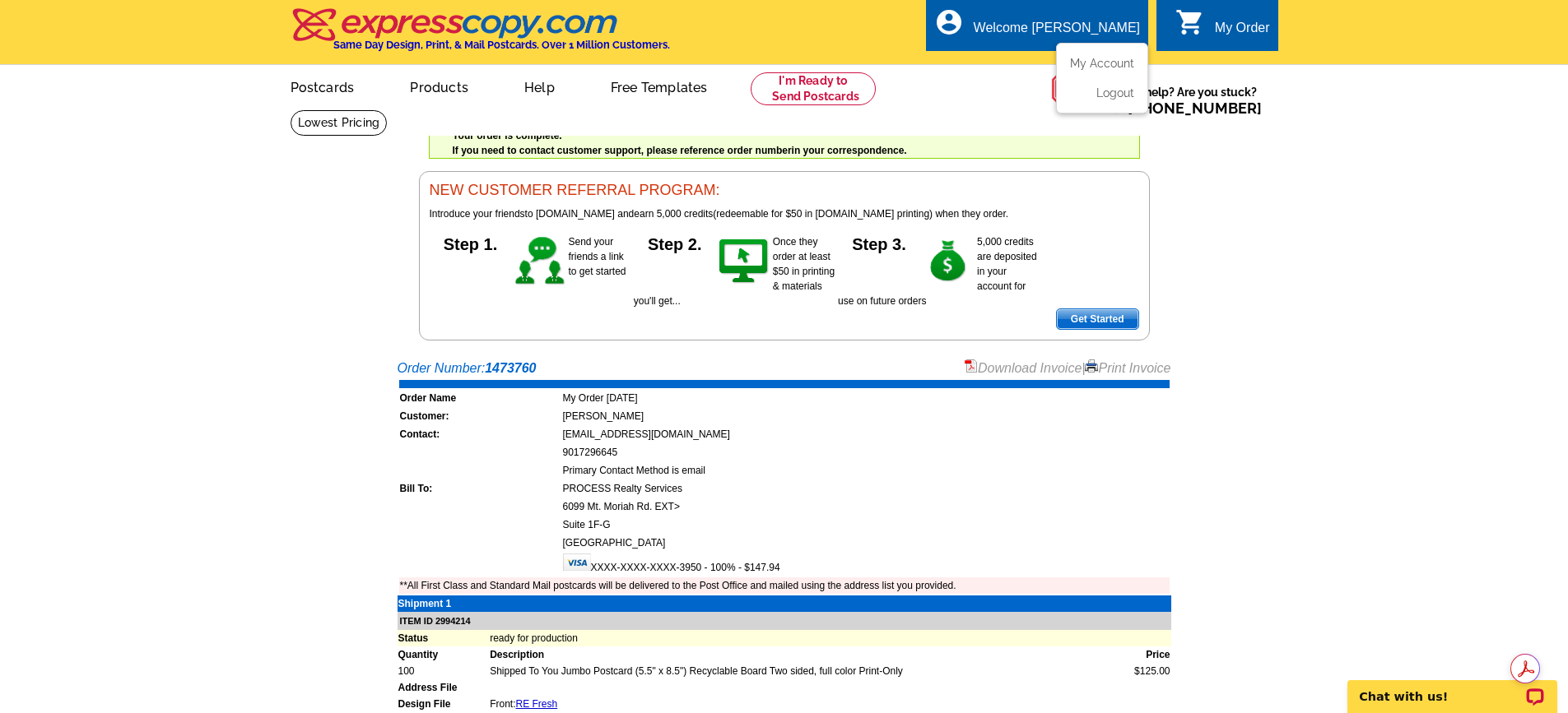
click at [1093, 27] on div "Welcome [PERSON_NAME]" at bounding box center [1057, 32] width 166 height 23
click at [1104, 98] on link "Logout" at bounding box center [1112, 93] width 42 height 15
